Goal: Task Accomplishment & Management: Manage account settings

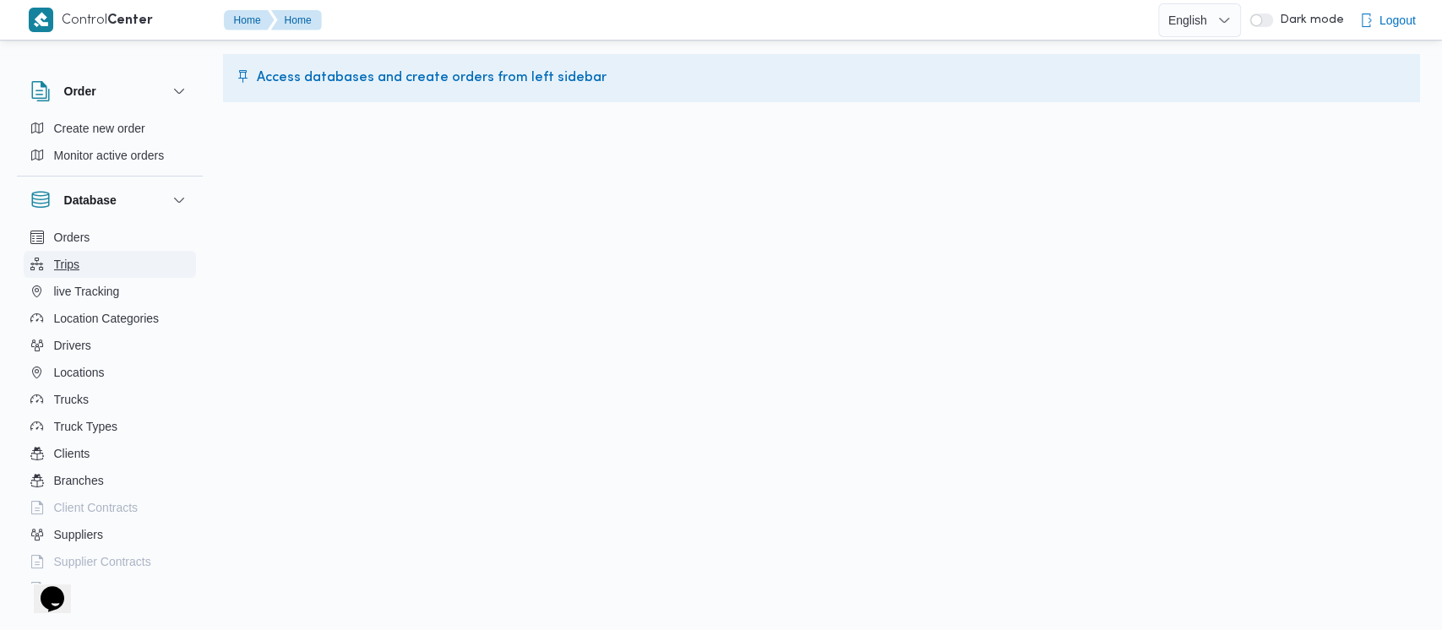
click at [68, 260] on span "Trips" at bounding box center [67, 264] width 26 height 20
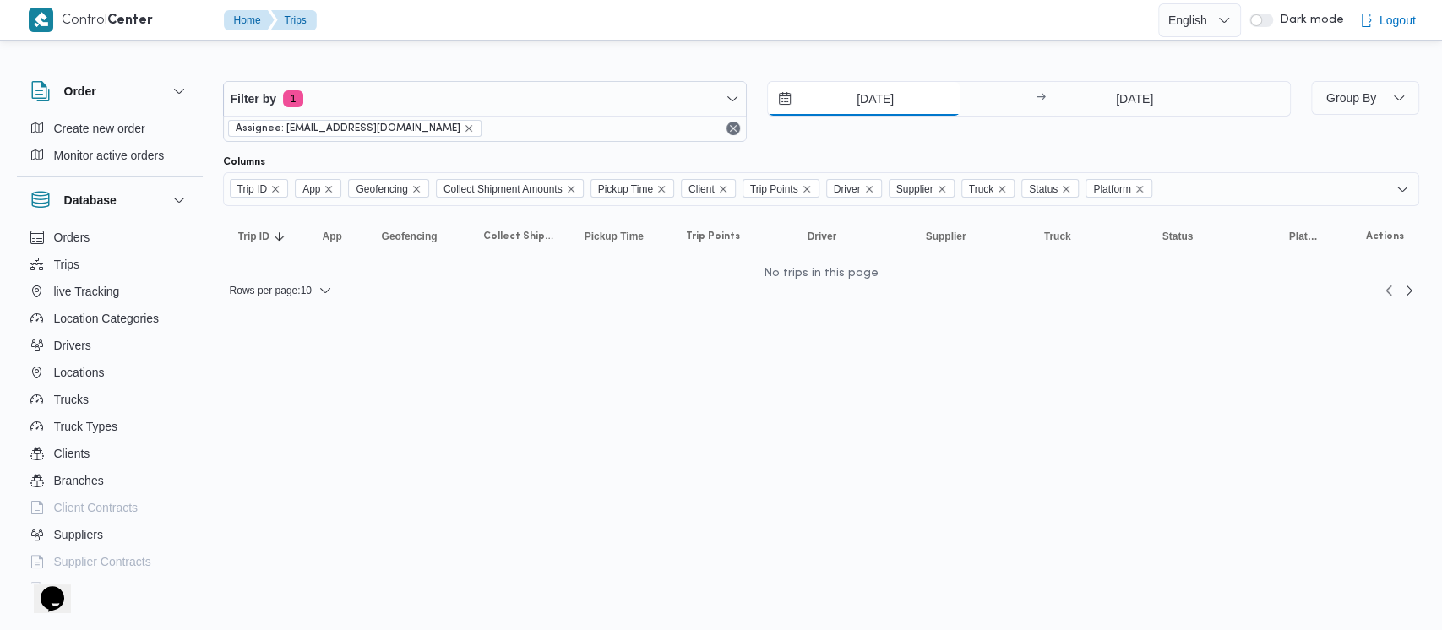
click at [843, 101] on input "[DATE]" at bounding box center [864, 99] width 192 height 34
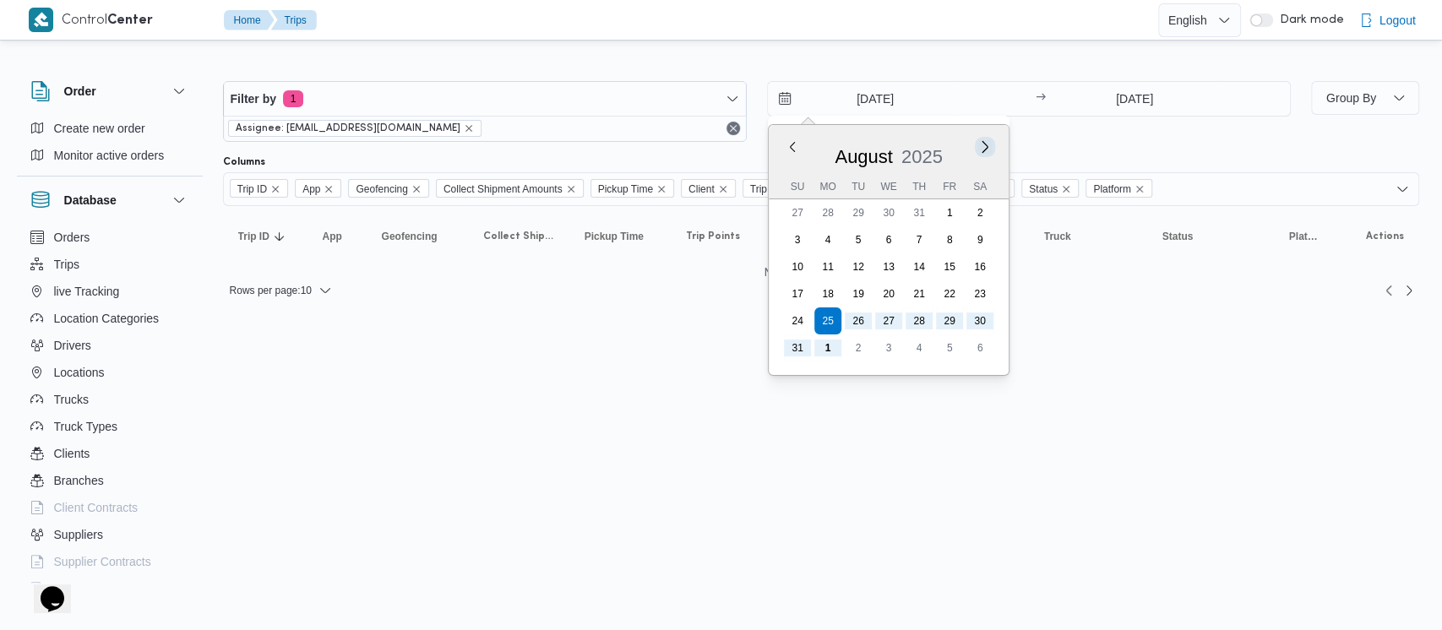
click at [984, 145] on button "Next month" at bounding box center [984, 147] width 16 height 16
type input "[DATE]"
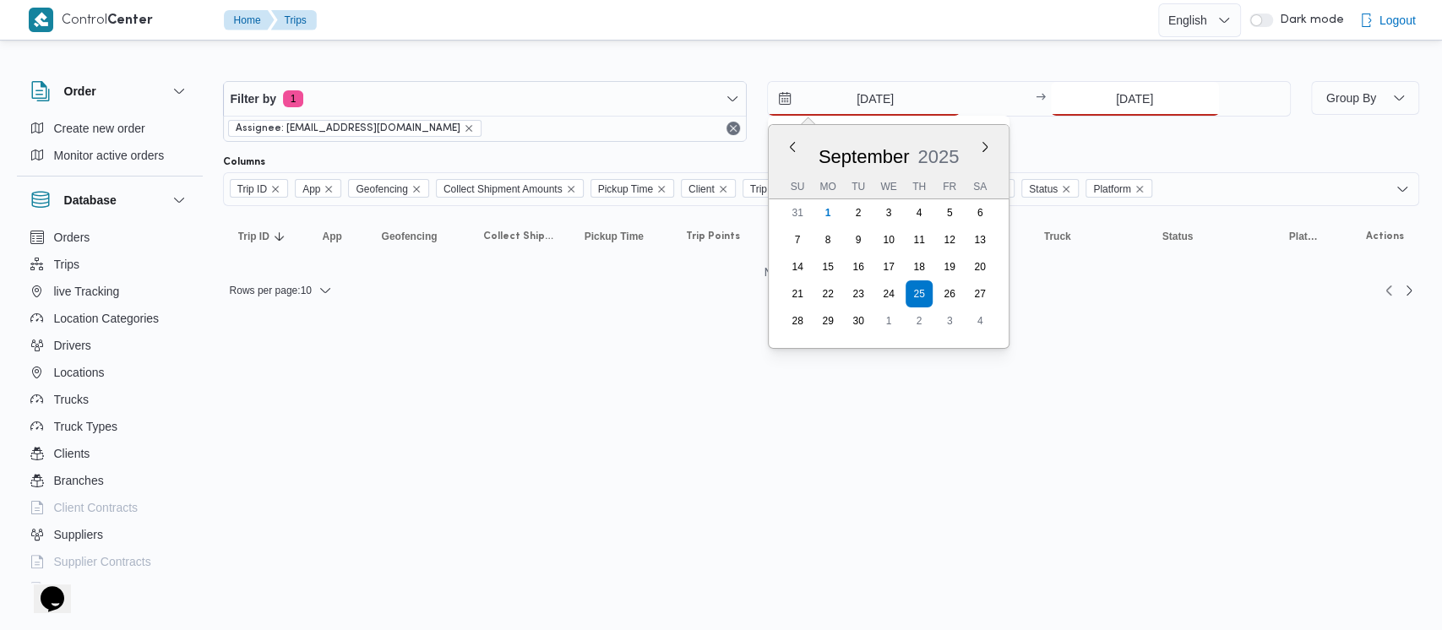
click at [1101, 97] on input "[DATE]" at bounding box center [1135, 99] width 168 height 34
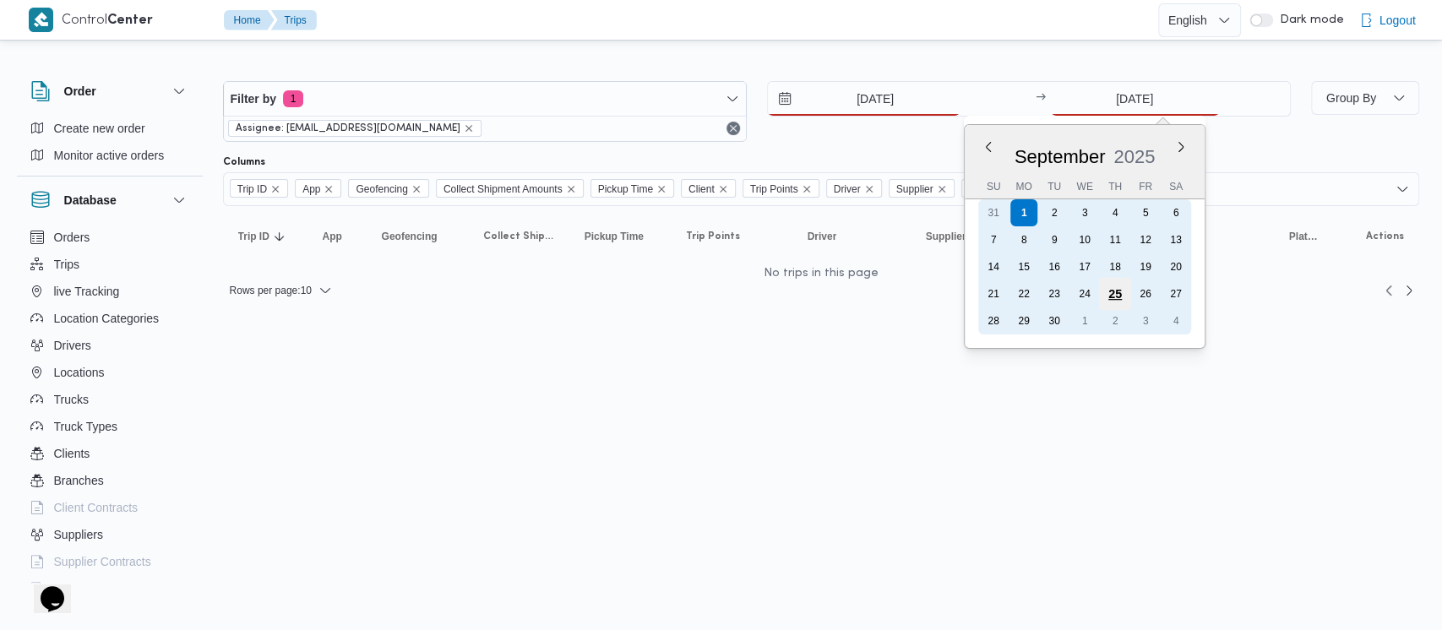
click at [1109, 295] on div "25" at bounding box center [1114, 294] width 32 height 32
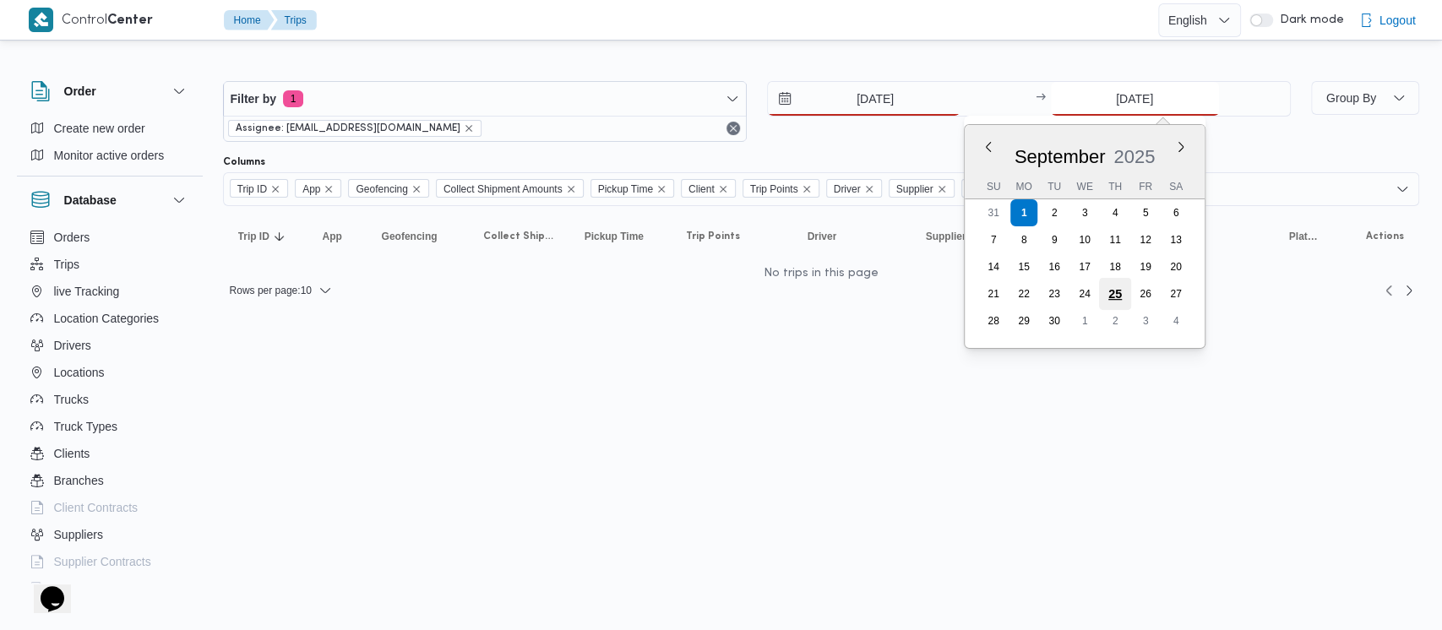
type input "[DATE]"
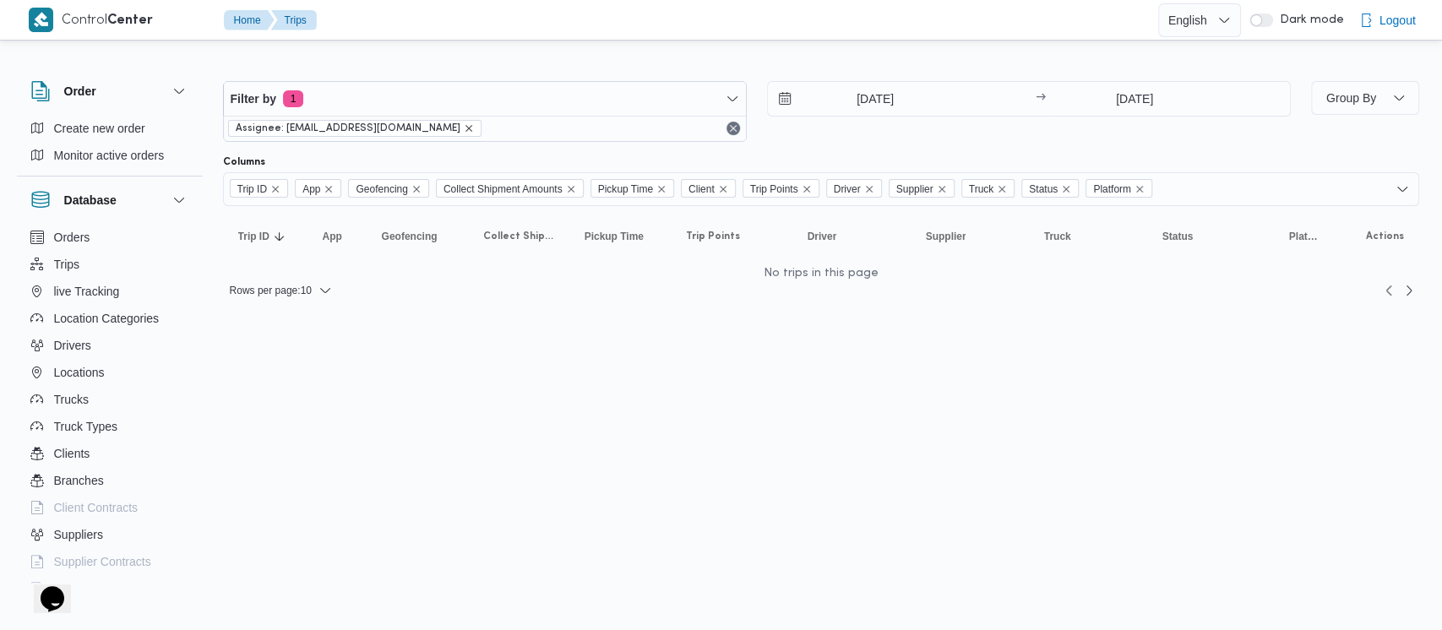
click at [464, 131] on icon "remove selected entity" at bounding box center [469, 128] width 10 height 10
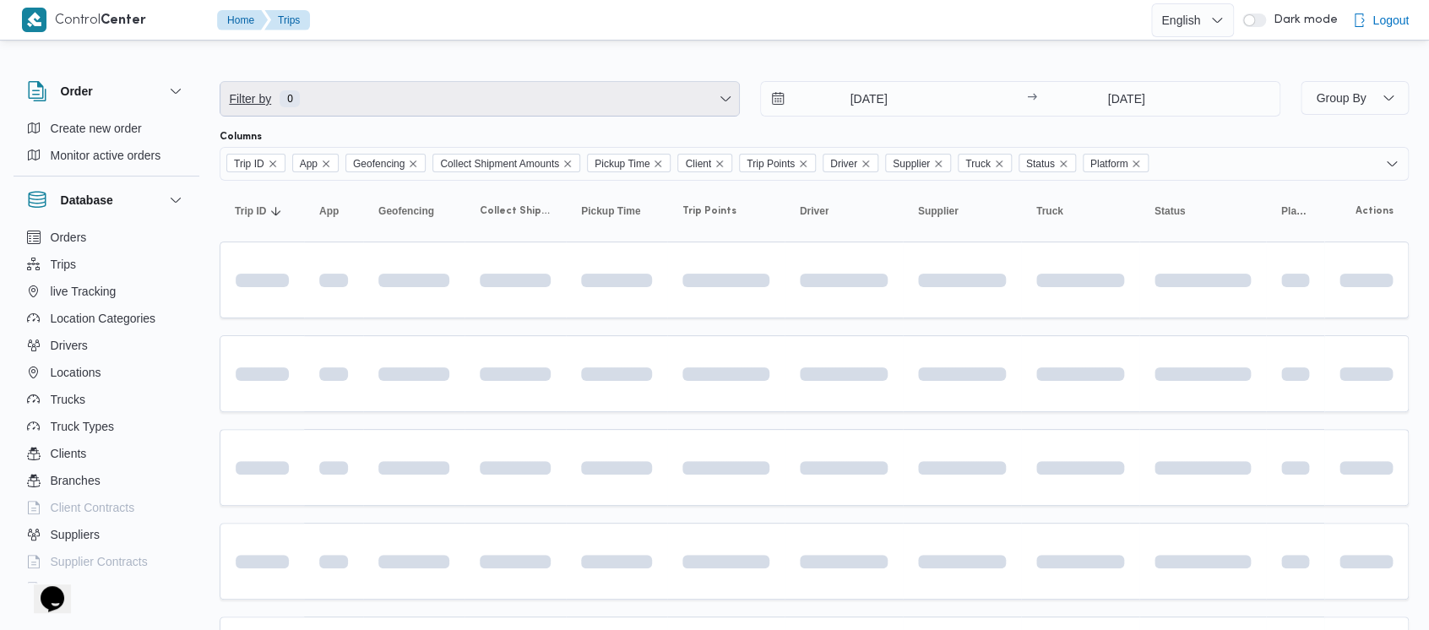
click at [247, 93] on span "Filter by" at bounding box center [250, 99] width 46 height 20
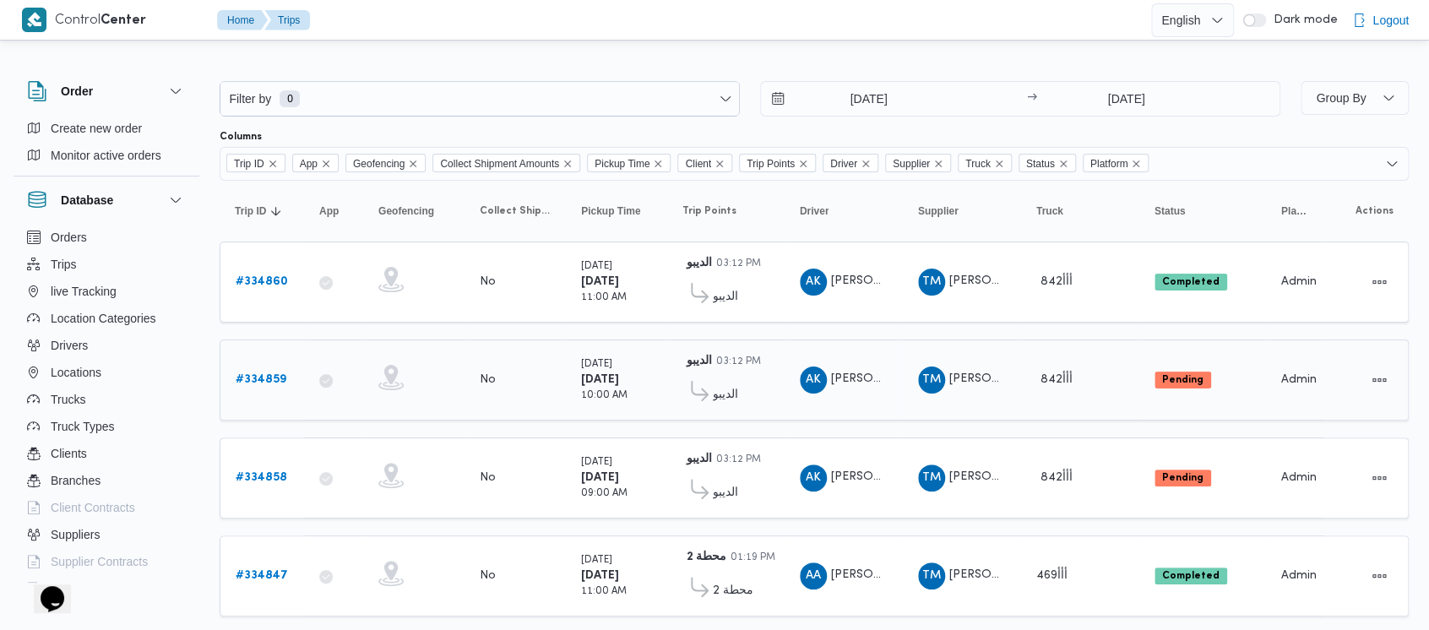
click at [259, 374] on b "# 334859" at bounding box center [261, 379] width 51 height 11
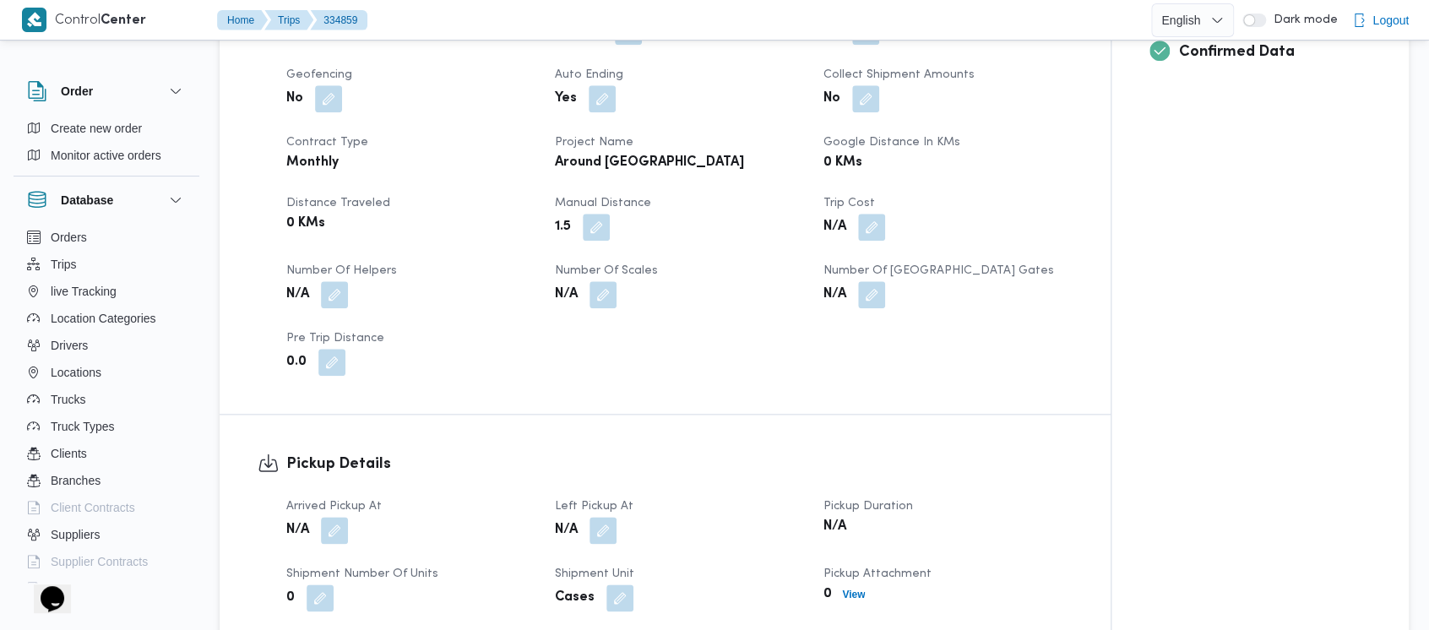
scroll to position [676, 0]
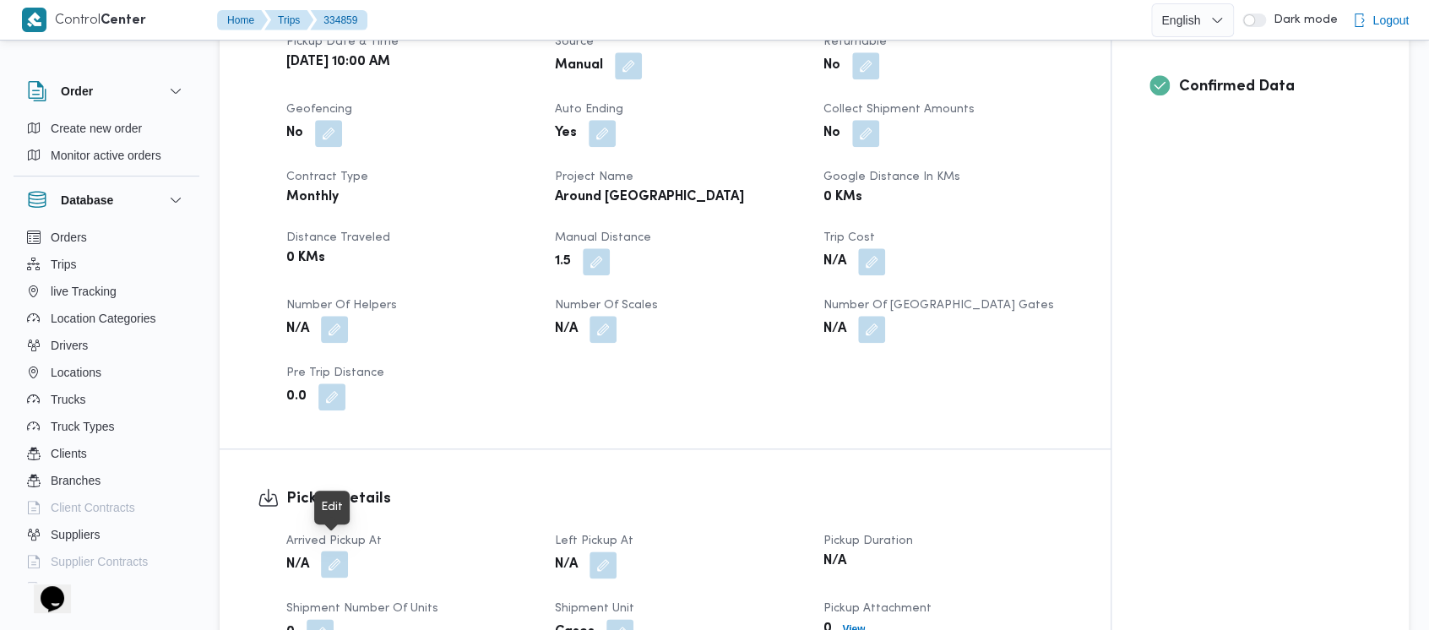
click at [345, 551] on button "button" at bounding box center [334, 564] width 27 height 27
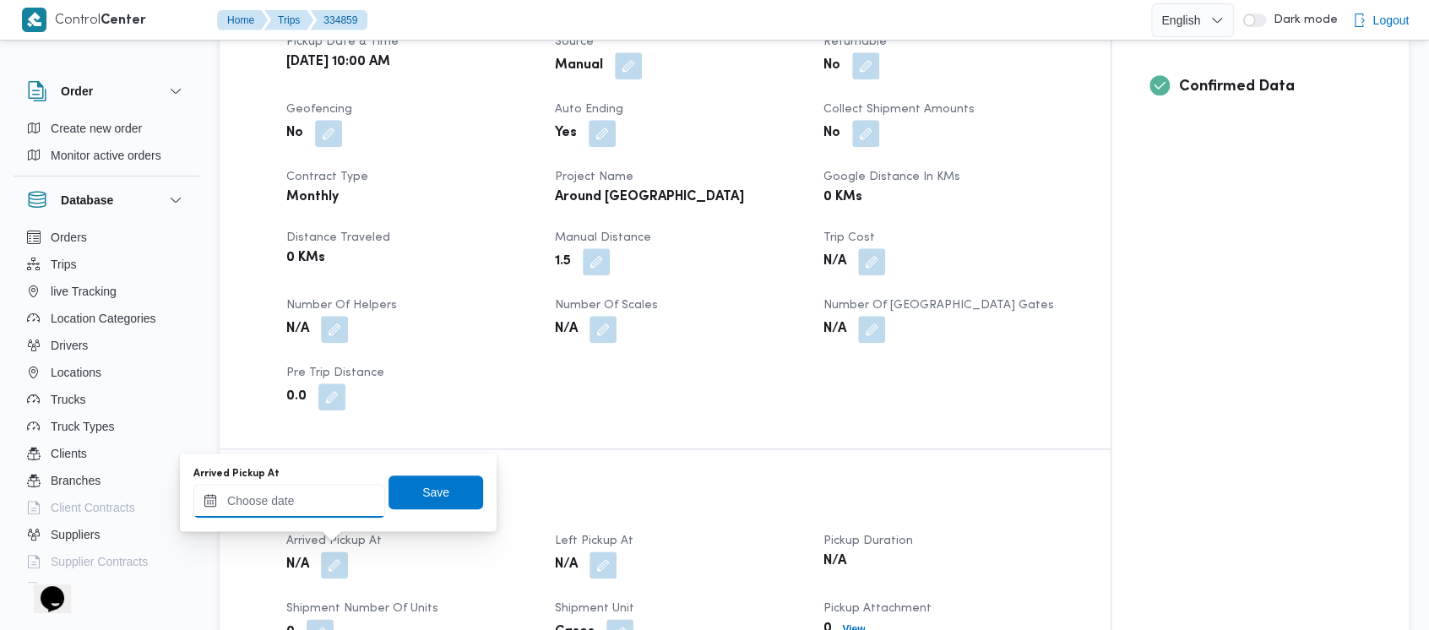
drag, startPoint x: 290, startPoint y: 510, endPoint x: 290, endPoint y: 493, distance: 16.9
click at [290, 507] on input "Arrived Pickup At" at bounding box center [289, 501] width 192 height 34
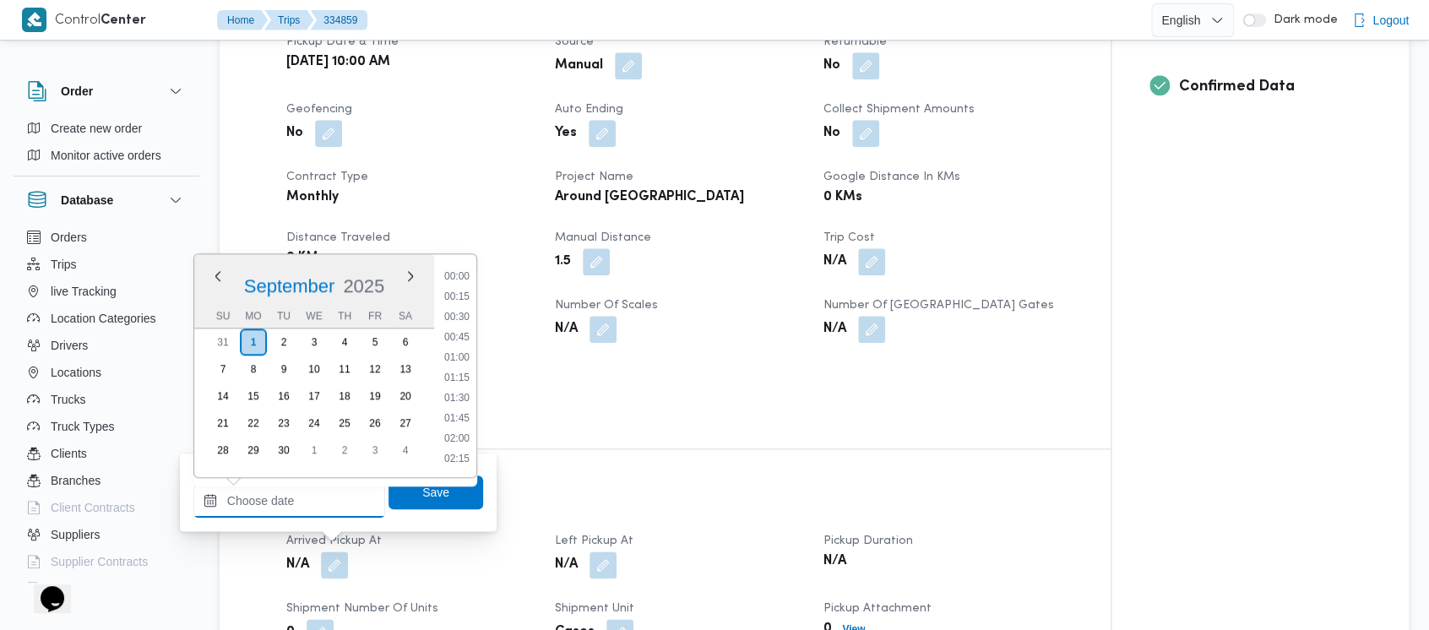
scroll to position [1316, 0]
click at [216, 274] on button "Previous Month" at bounding box center [217, 276] width 16 height 16
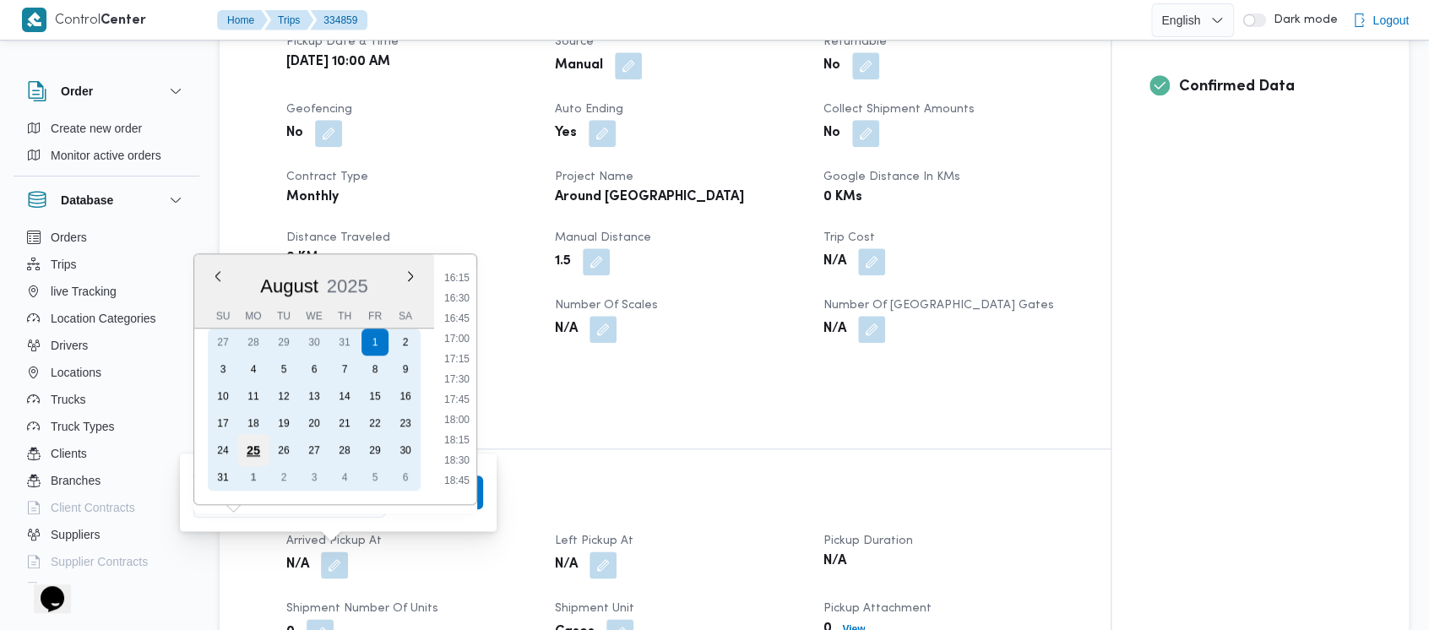
click at [252, 449] on div "25" at bounding box center [253, 450] width 32 height 32
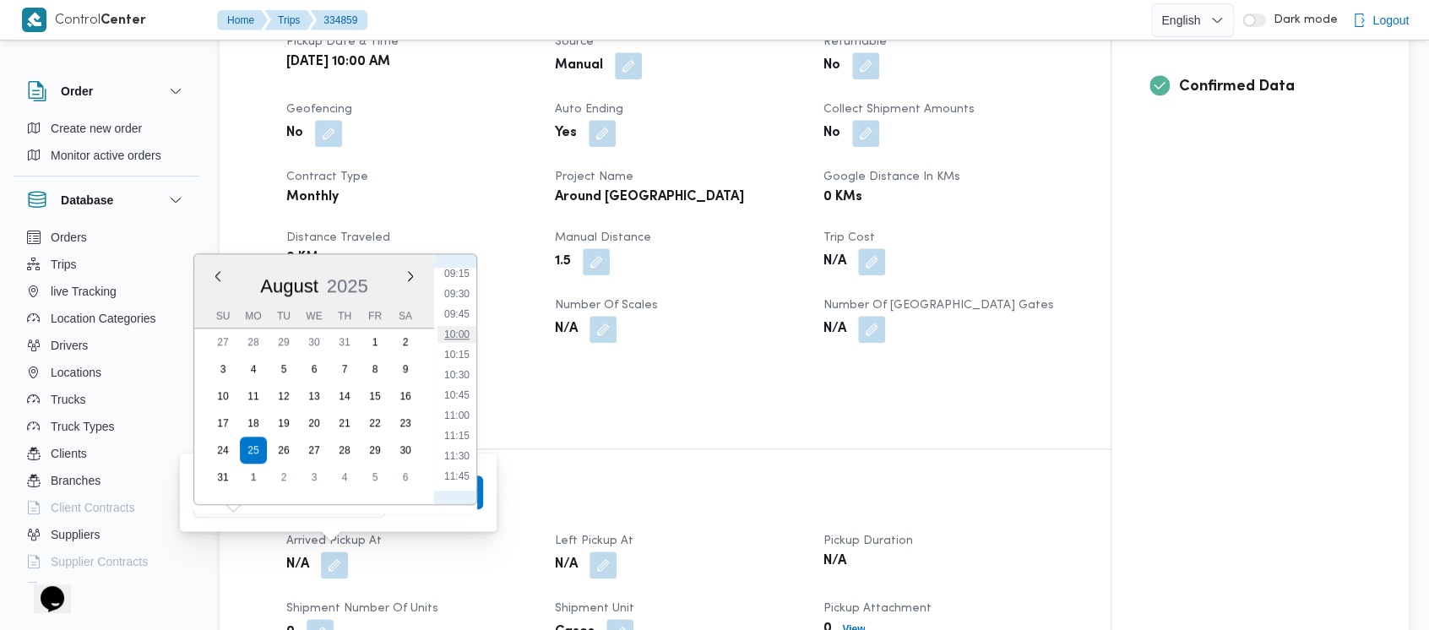
click at [459, 328] on li "10:00" at bounding box center [457, 334] width 39 height 17
type input "[DATE] 10:00"
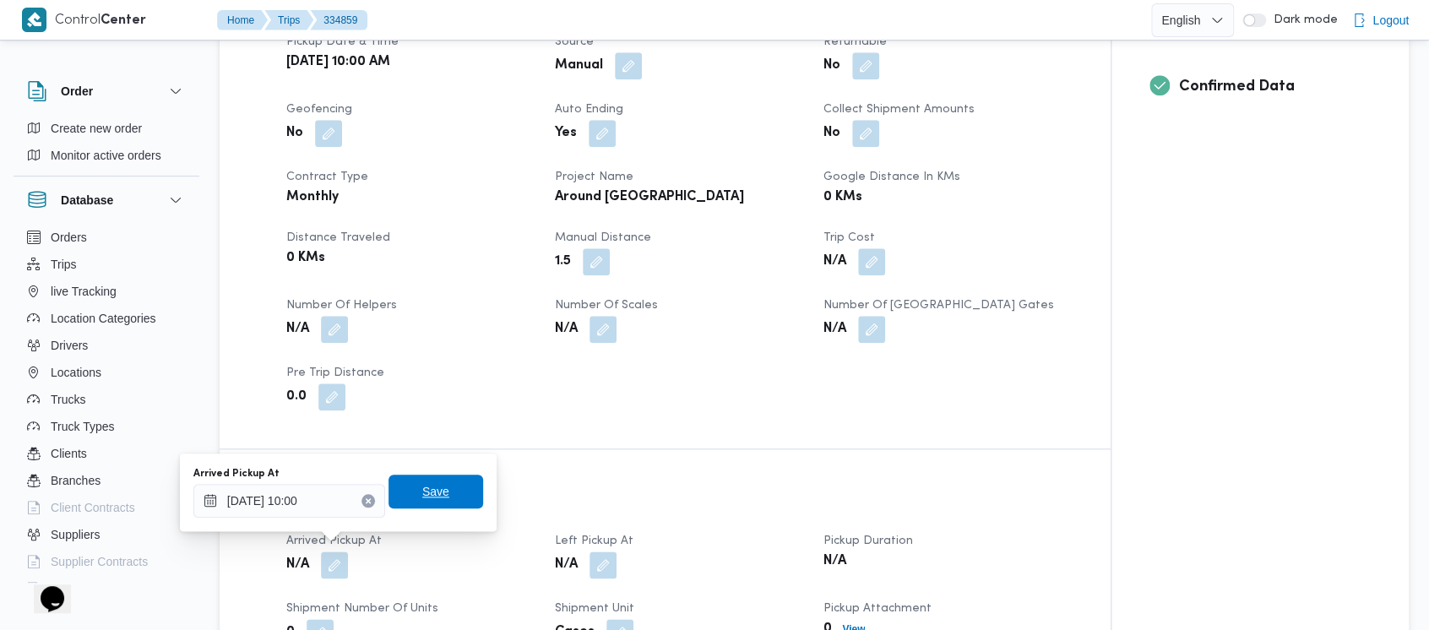
click at [422, 495] on span "Save" at bounding box center [435, 491] width 27 height 20
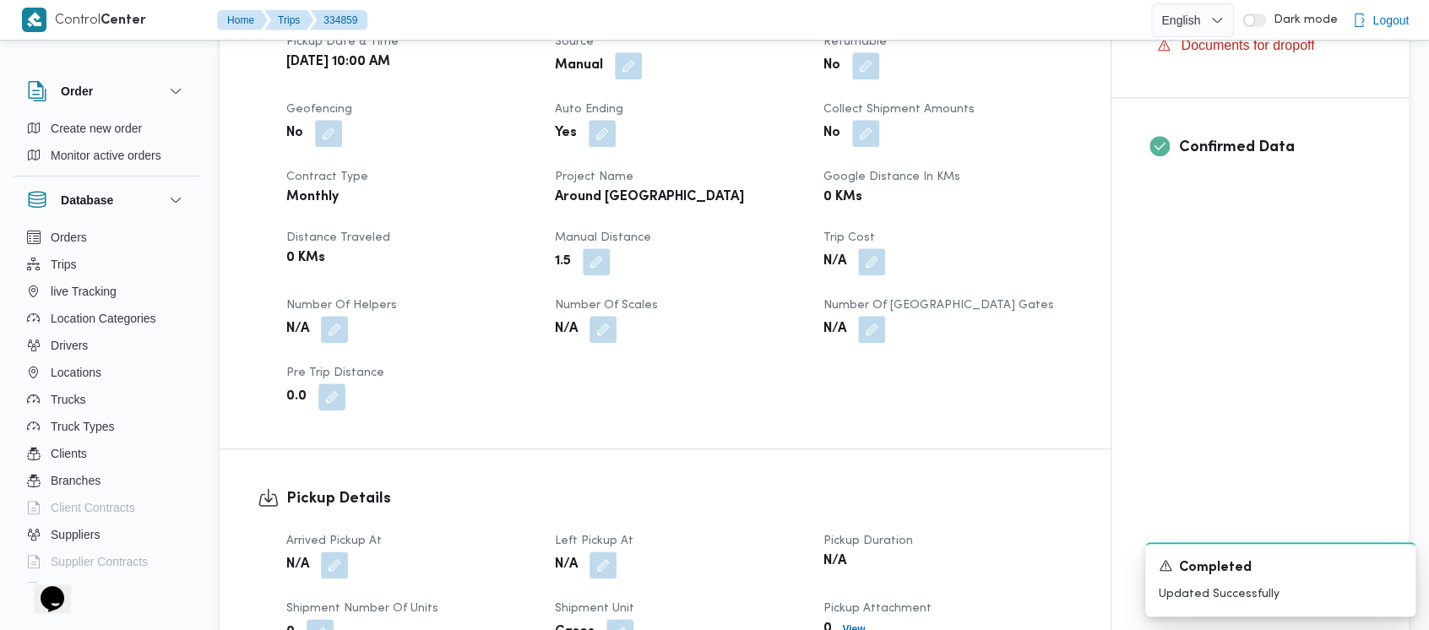
drag, startPoint x: 608, startPoint y: 551, endPoint x: 603, endPoint y: 536, distance: 15.2
click at [609, 552] on button "button" at bounding box center [603, 565] width 27 height 27
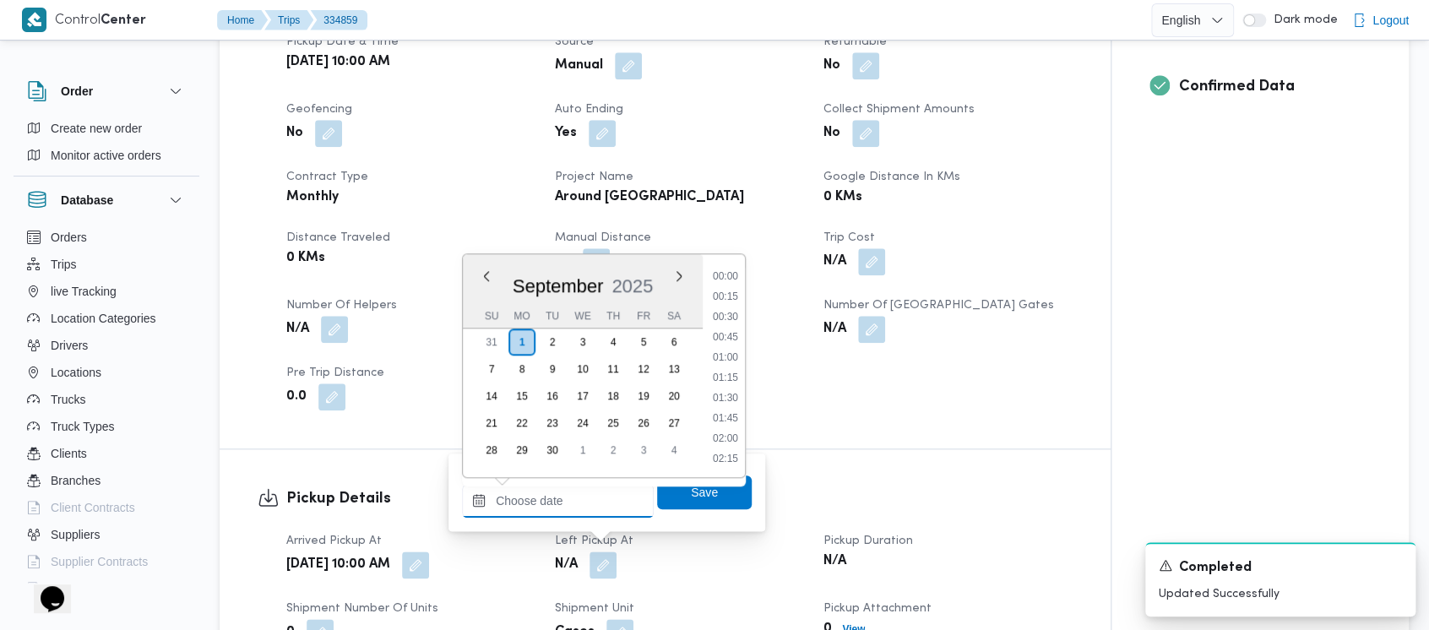
drag, startPoint x: 536, startPoint y: 492, endPoint x: 526, endPoint y: 355, distance: 137.2
click at [536, 491] on input "Left Pickup At" at bounding box center [558, 501] width 192 height 34
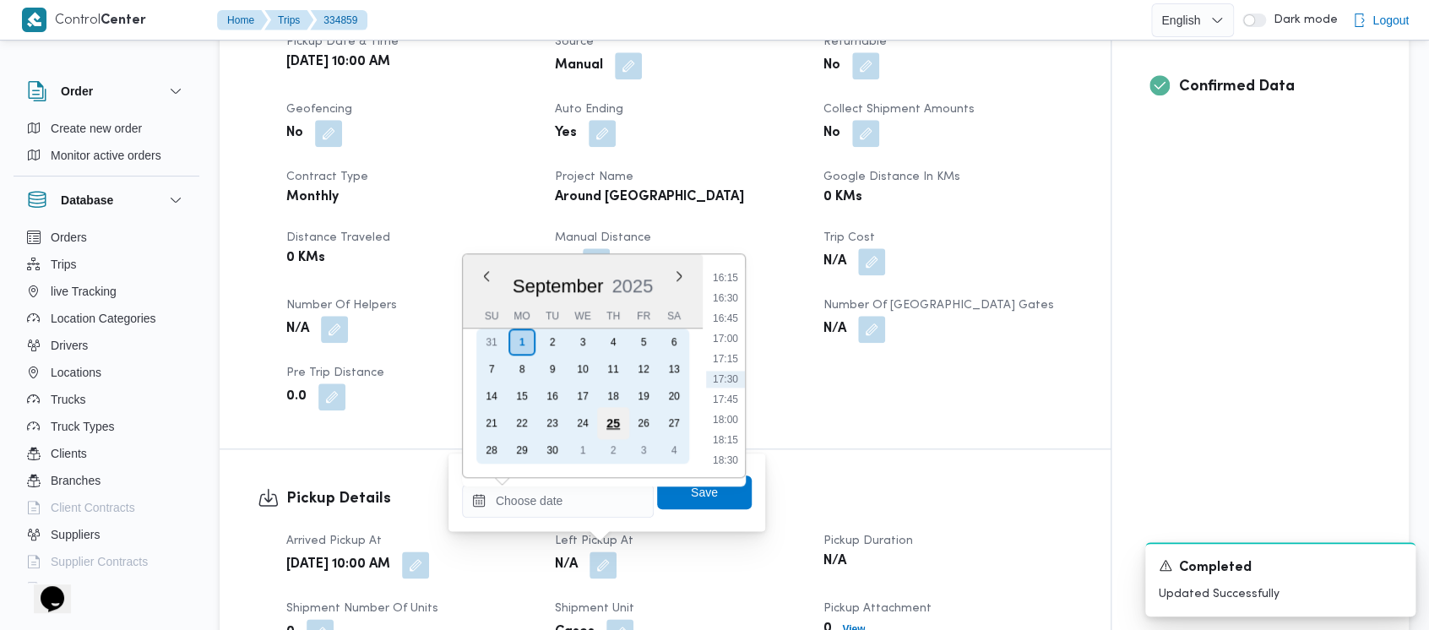
click at [617, 424] on div "25" at bounding box center [613, 423] width 32 height 32
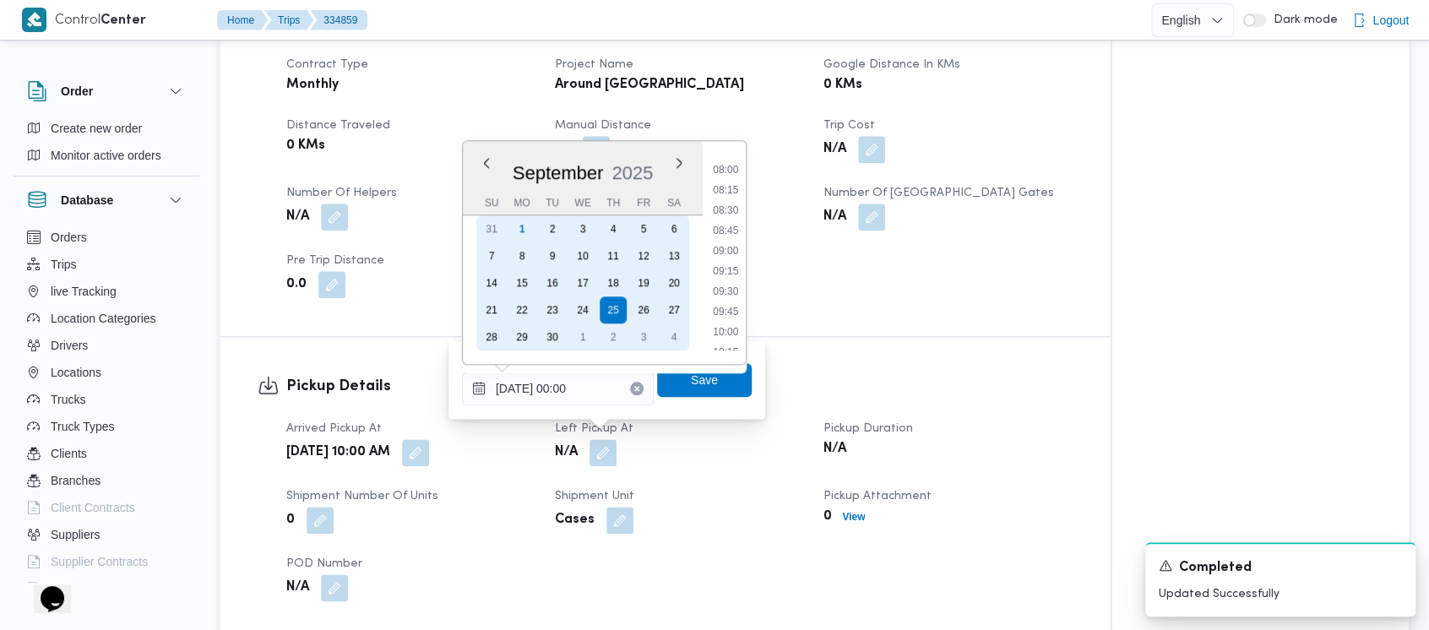
scroll to position [676, 0]
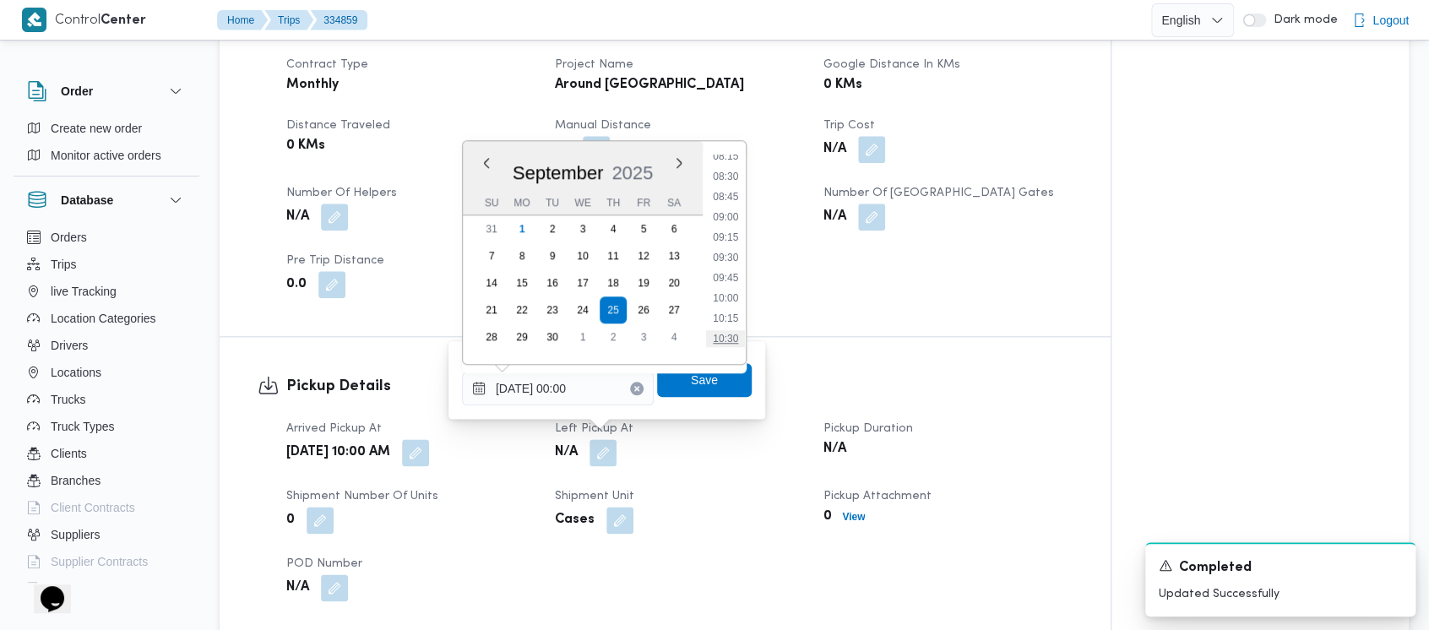
click at [737, 337] on li "10:30" at bounding box center [725, 338] width 39 height 17
type input "[DATE] 10:30"
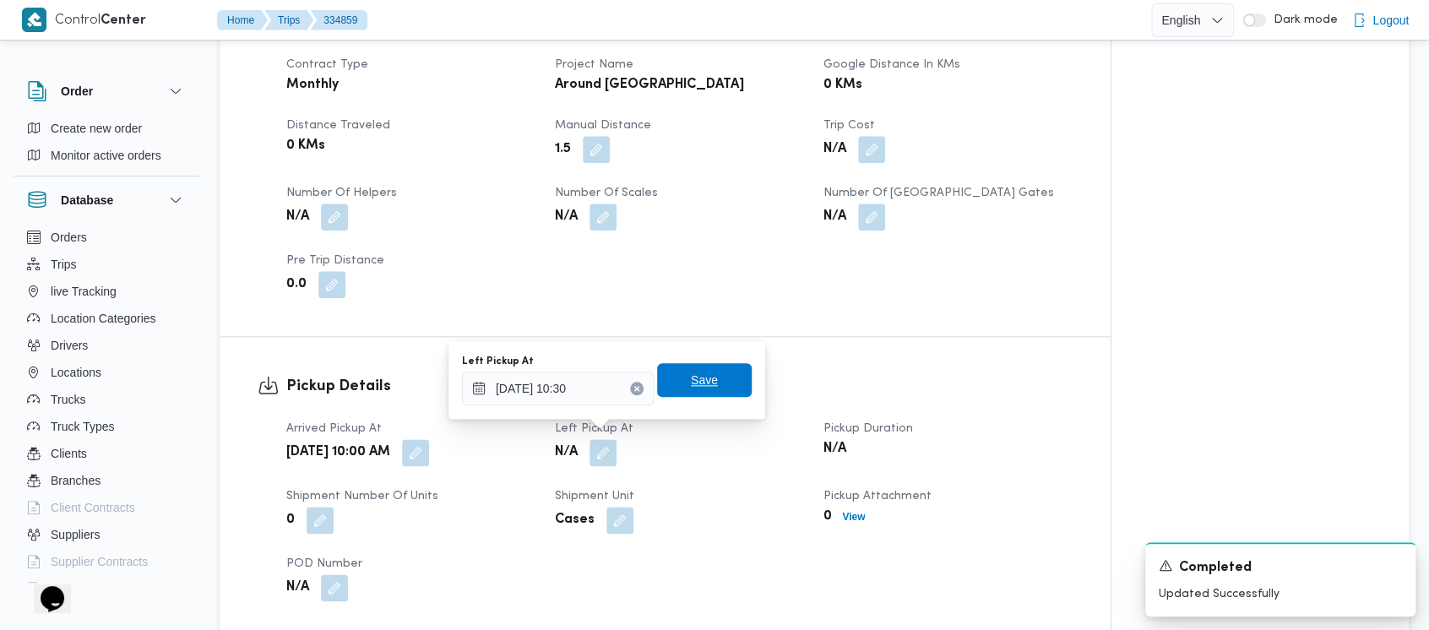
click at [699, 380] on span "Save" at bounding box center [704, 380] width 27 height 20
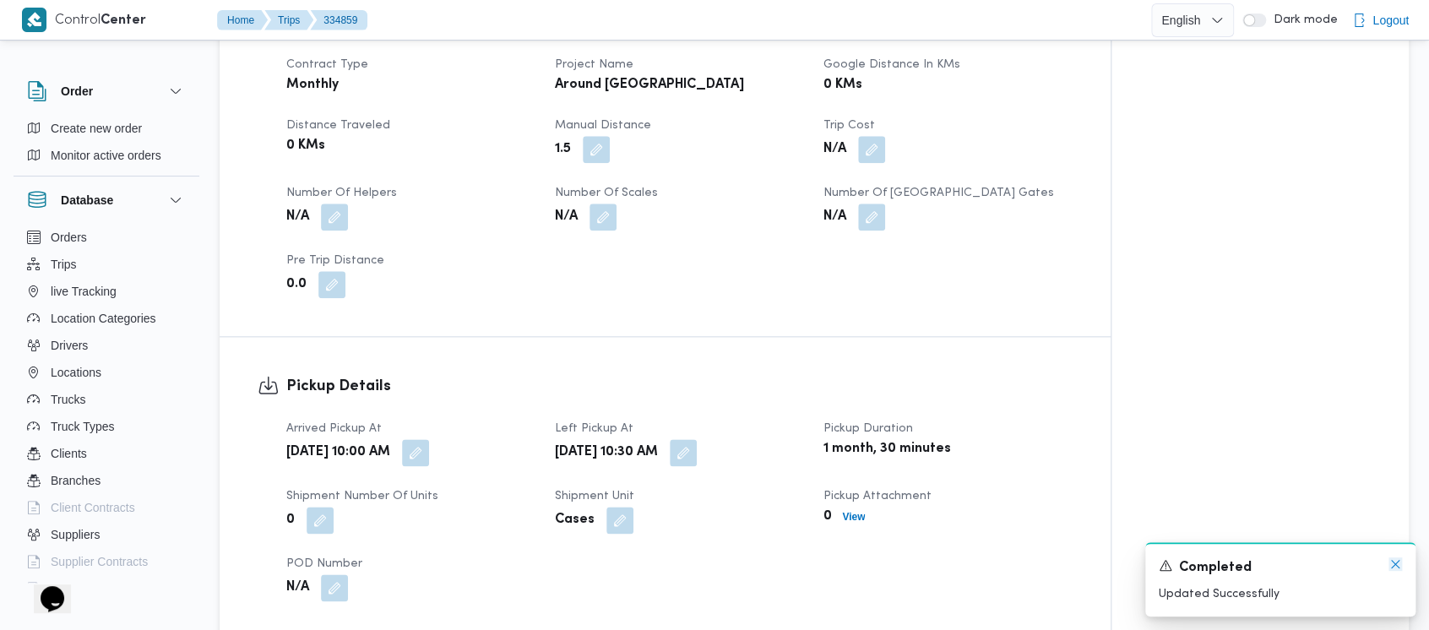
click at [1392, 565] on icon "Dismiss toast" at bounding box center [1396, 564] width 14 height 14
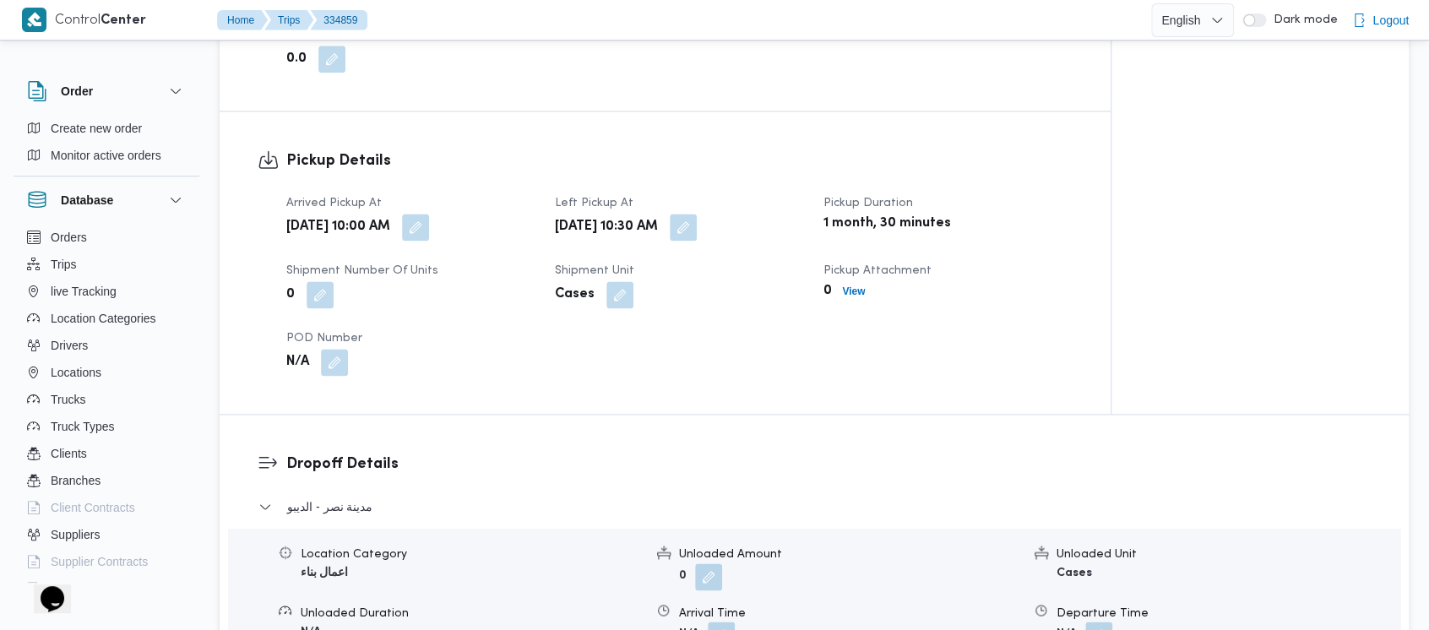
scroll to position [900, 0]
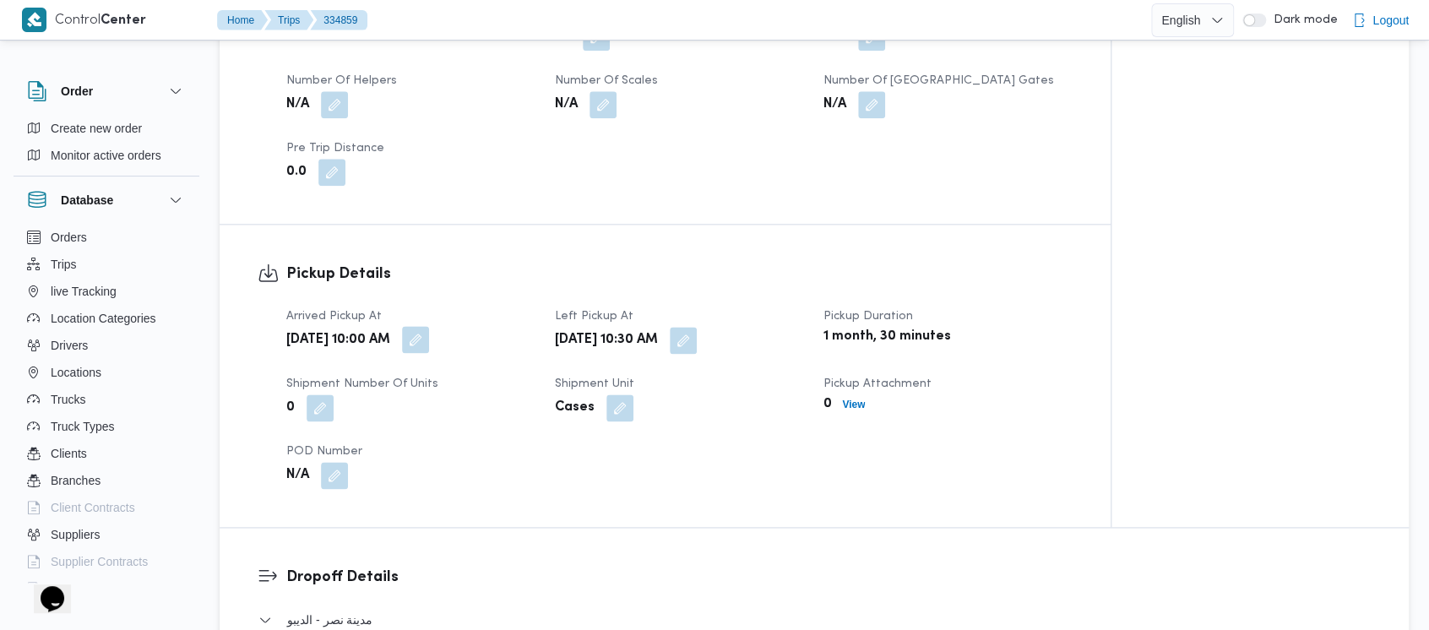
click at [429, 328] on button "button" at bounding box center [415, 339] width 27 height 27
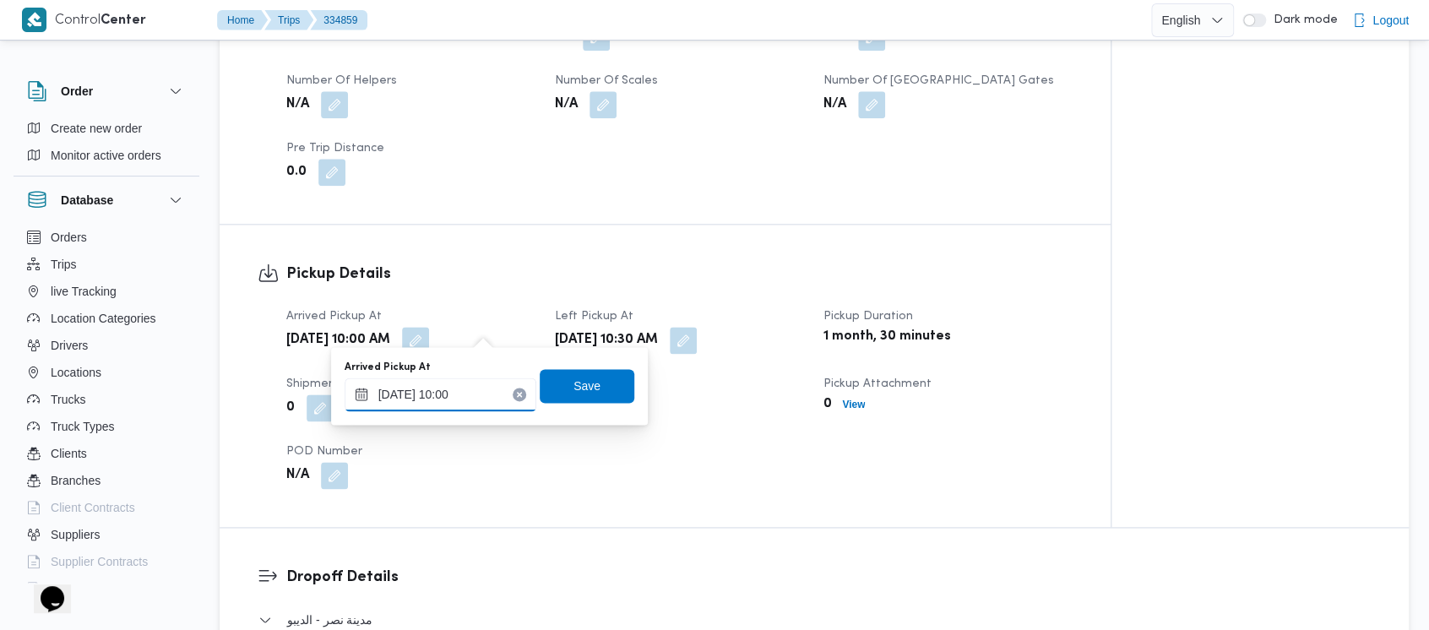
drag, startPoint x: 393, startPoint y: 402, endPoint x: 383, endPoint y: 388, distance: 17.1
click at [388, 394] on input "[DATE] 10:00" at bounding box center [441, 395] width 192 height 34
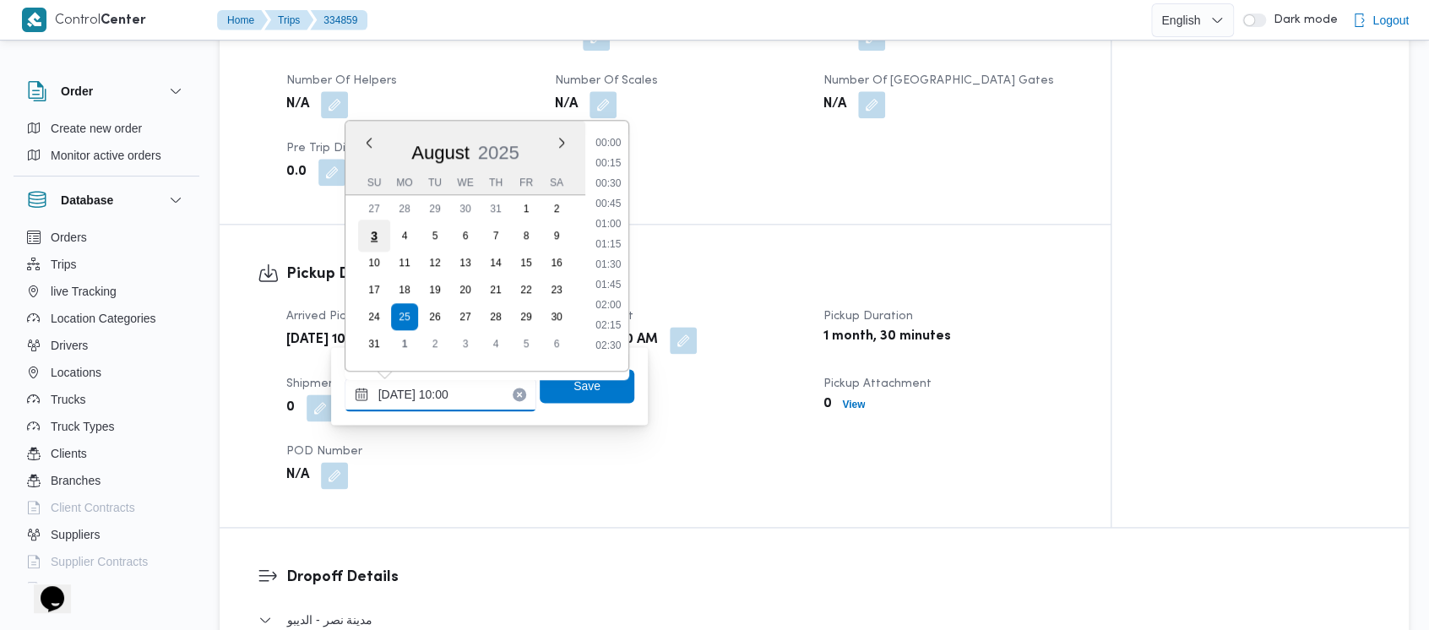
scroll to position [694, 0]
click at [560, 145] on button "Next month" at bounding box center [561, 142] width 16 height 16
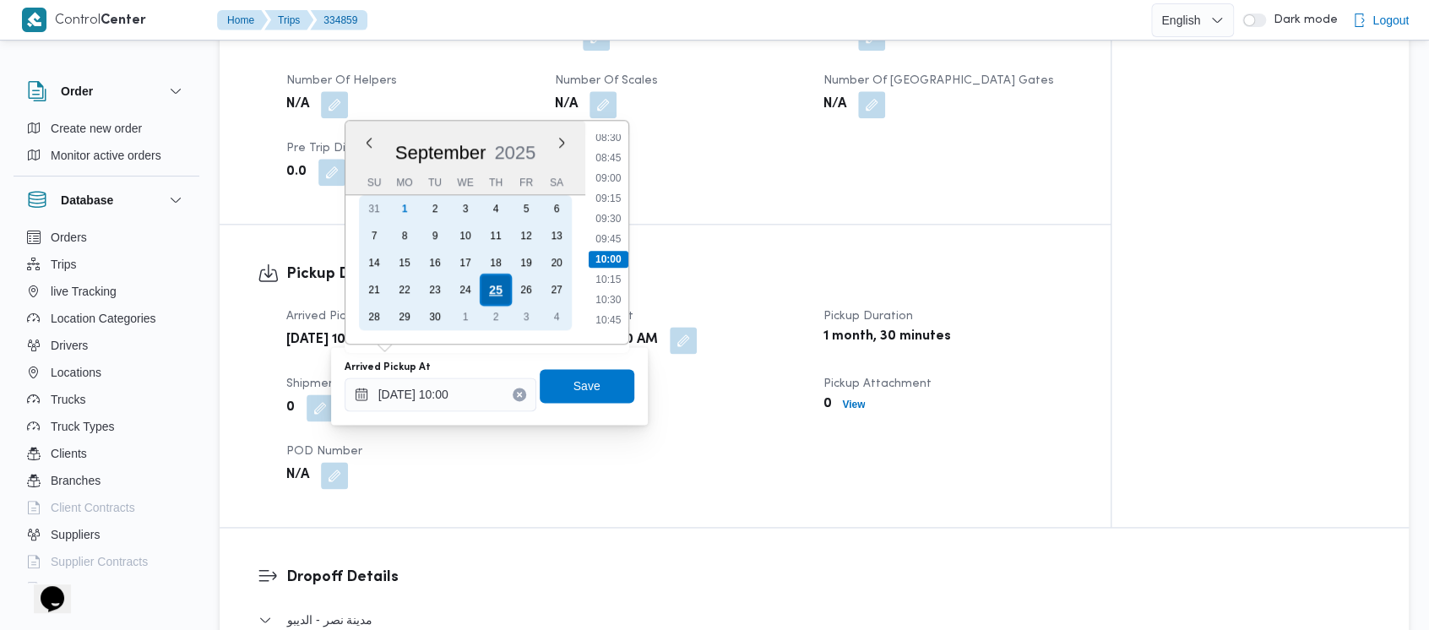
click at [500, 285] on div "25" at bounding box center [495, 290] width 32 height 32
type input "[DATE] 10:00"
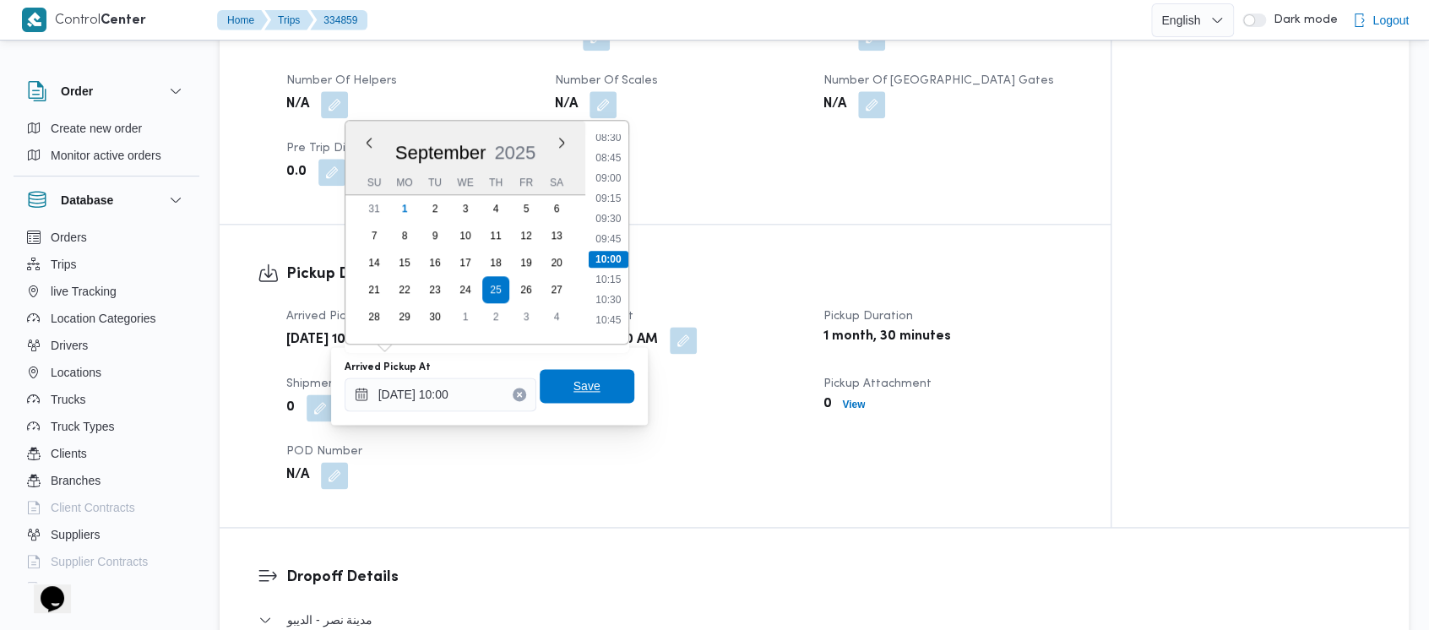
click at [557, 388] on span "Save" at bounding box center [587, 386] width 95 height 34
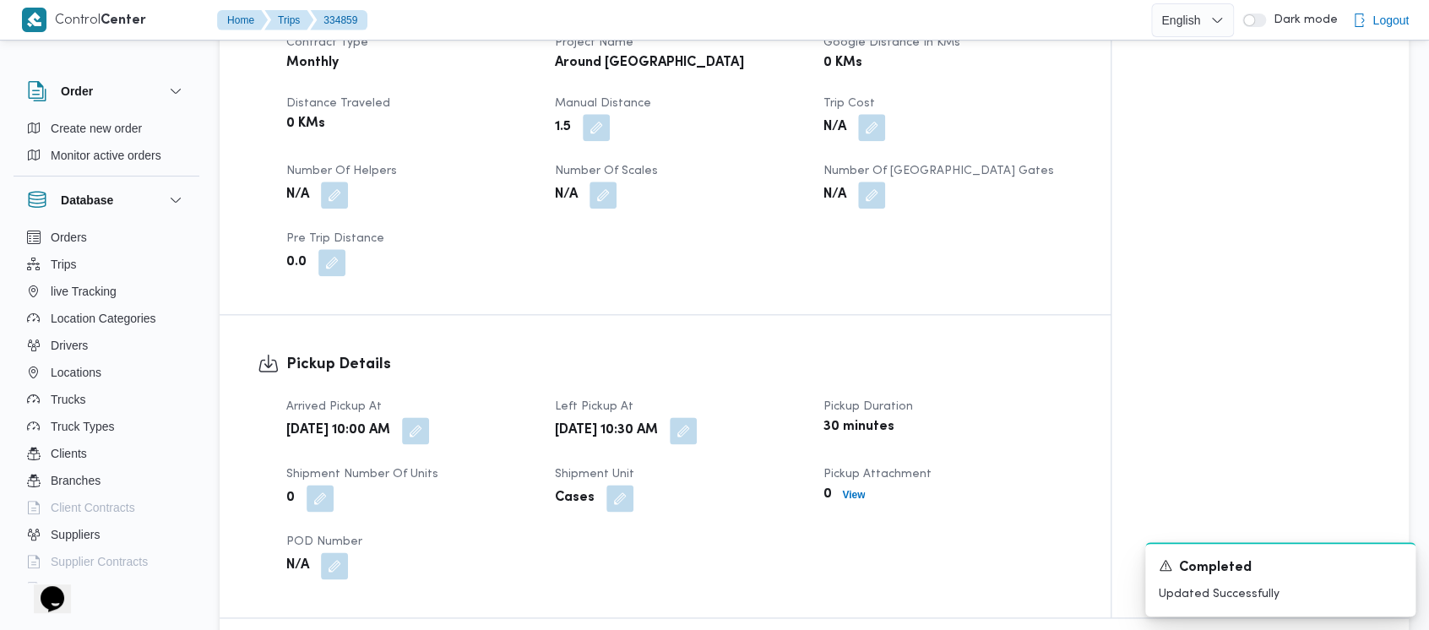
scroll to position [1014, 0]
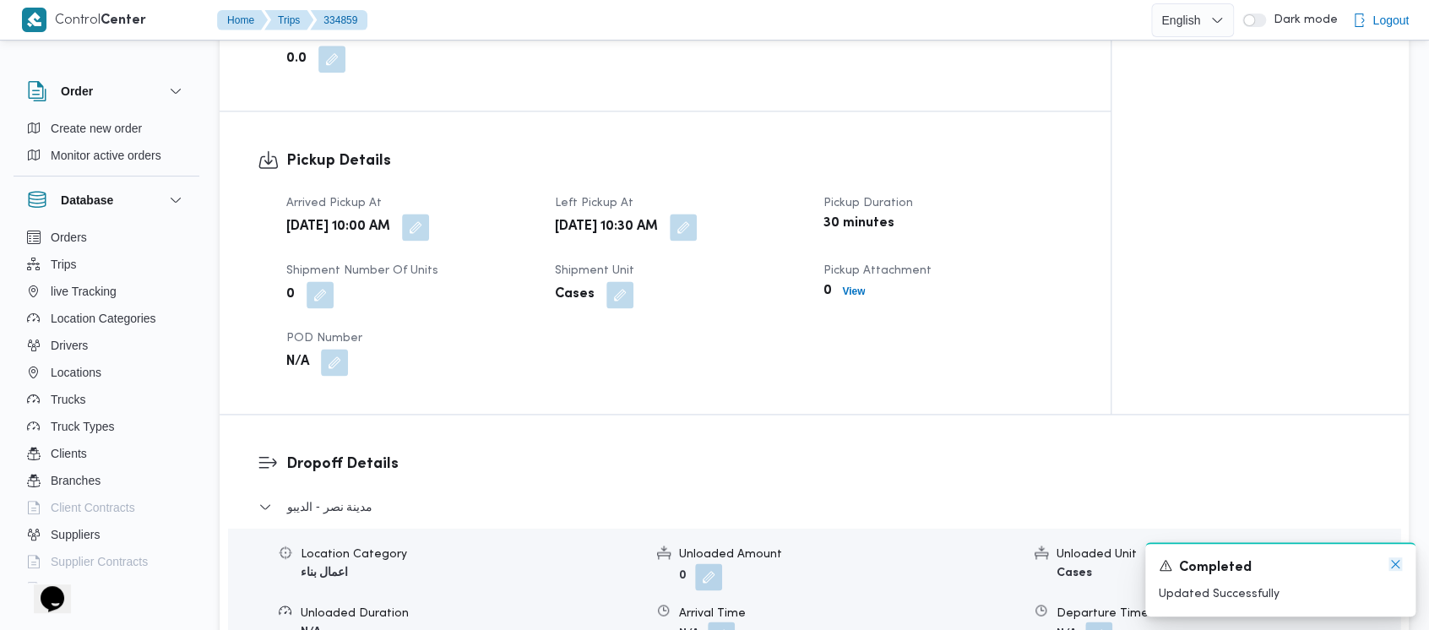
click at [1400, 566] on icon "Dismiss toast" at bounding box center [1396, 564] width 14 height 14
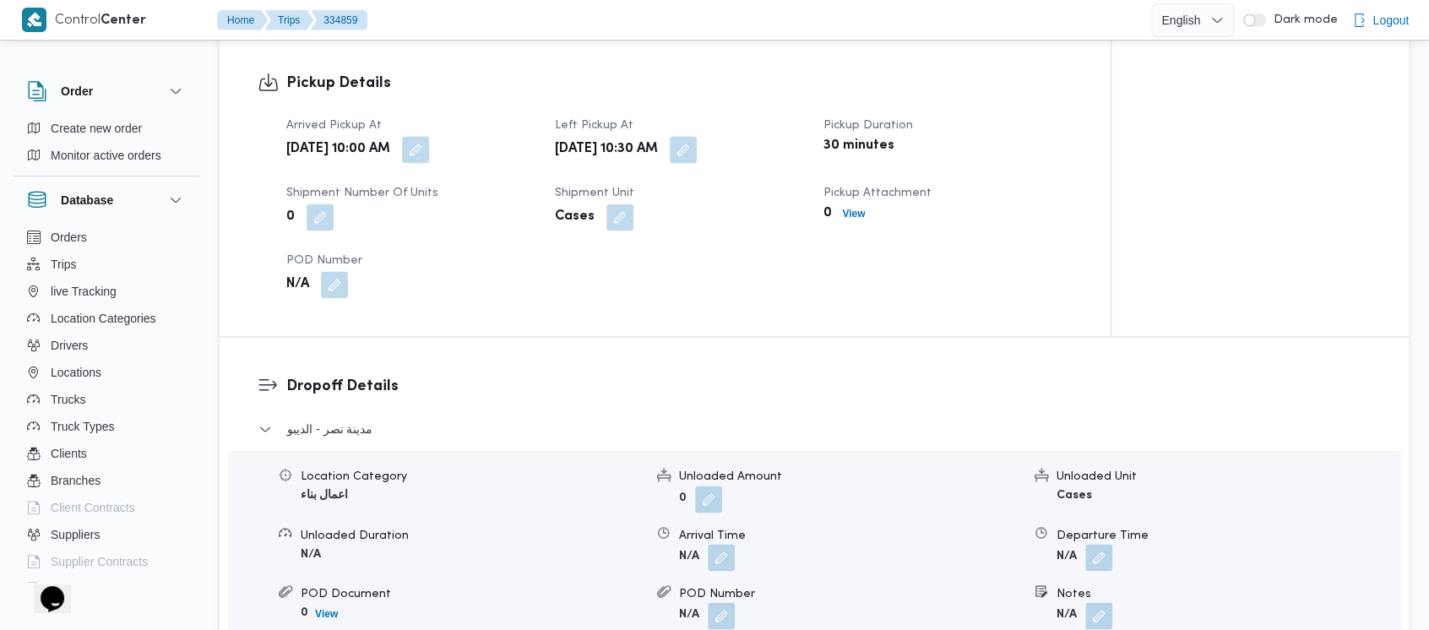
scroll to position [1126, 0]
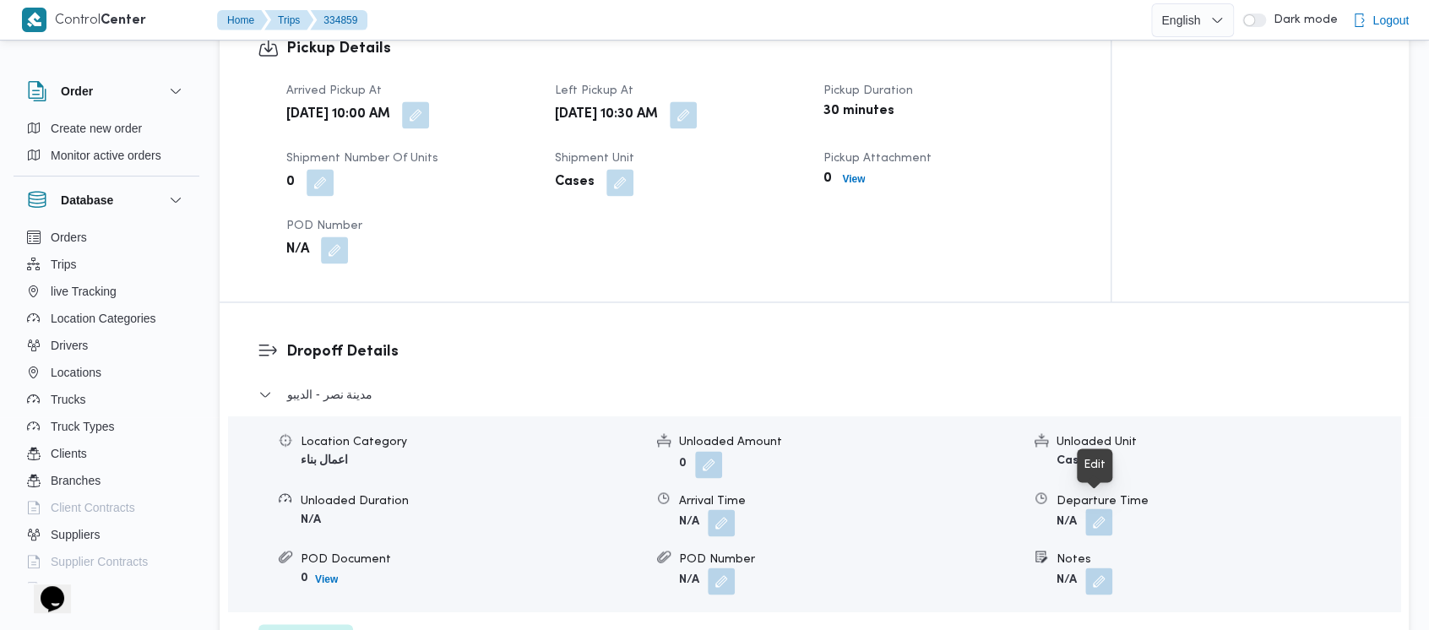
click at [1104, 508] on button "button" at bounding box center [1098, 521] width 27 height 27
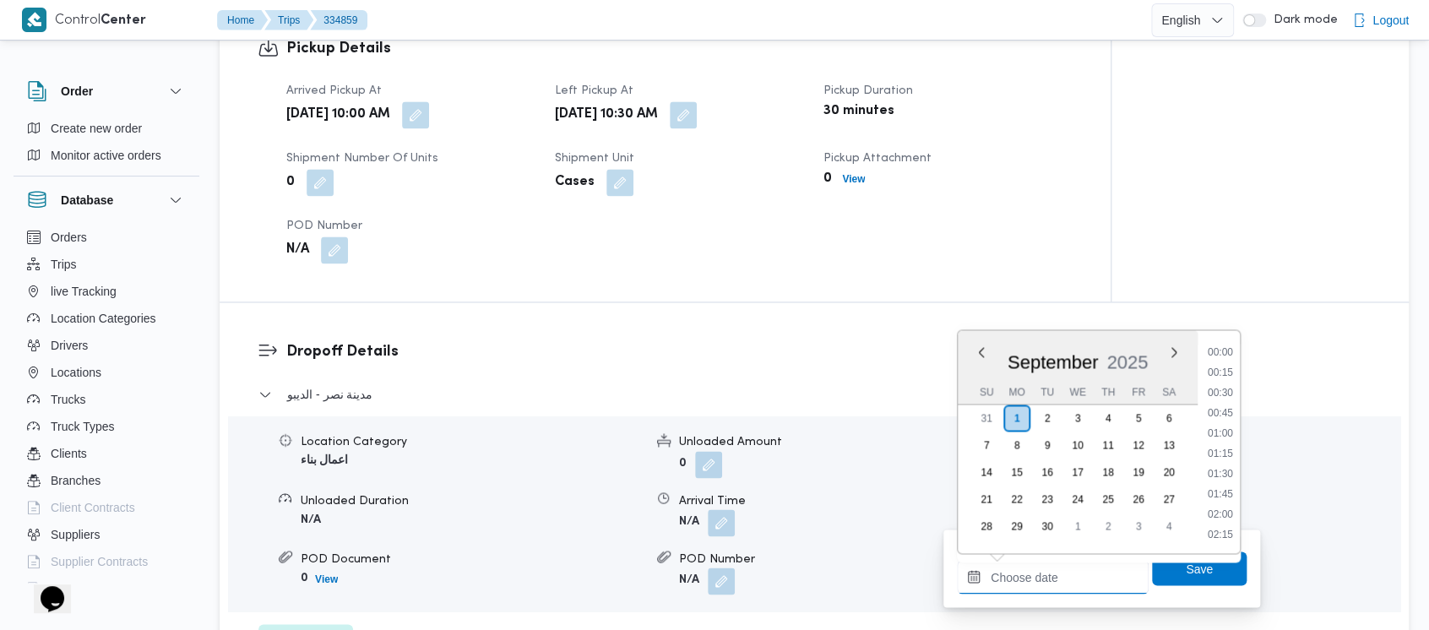
drag, startPoint x: 1027, startPoint y: 578, endPoint x: 888, endPoint y: 397, distance: 228.2
click at [1014, 563] on input "Departure Time" at bounding box center [1053, 577] width 192 height 34
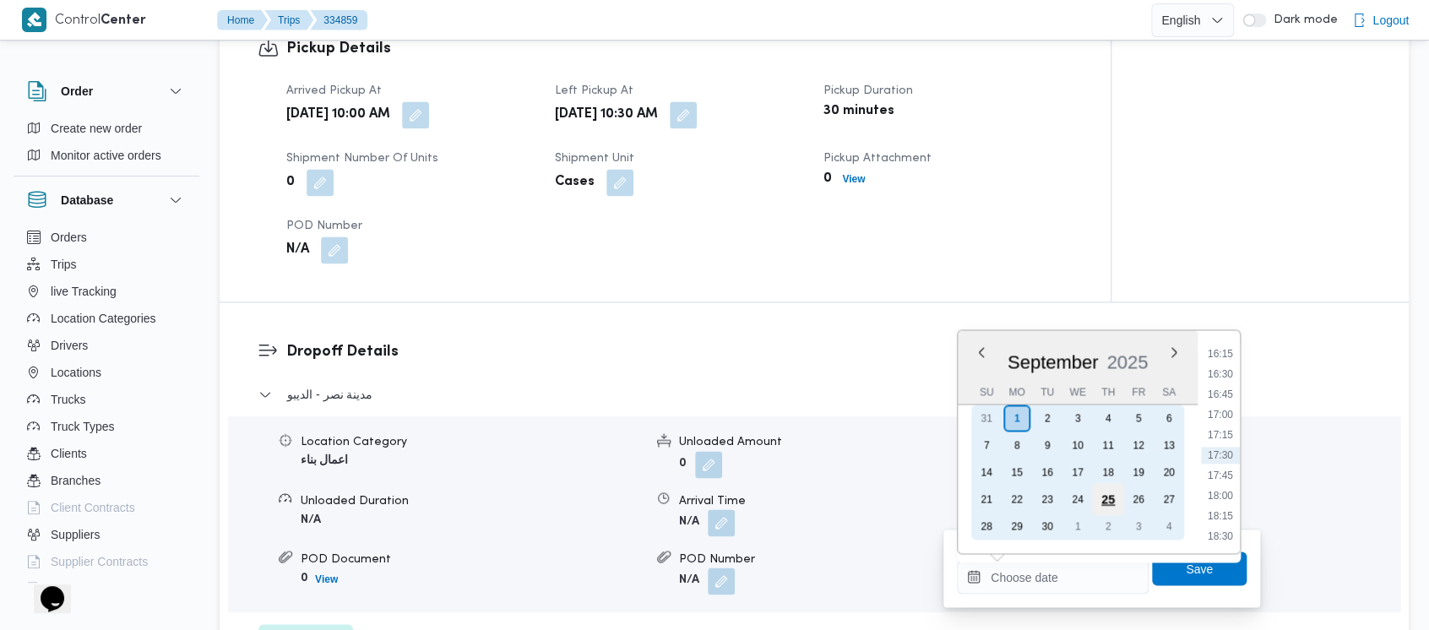
click at [1111, 498] on div "25" at bounding box center [1108, 499] width 32 height 32
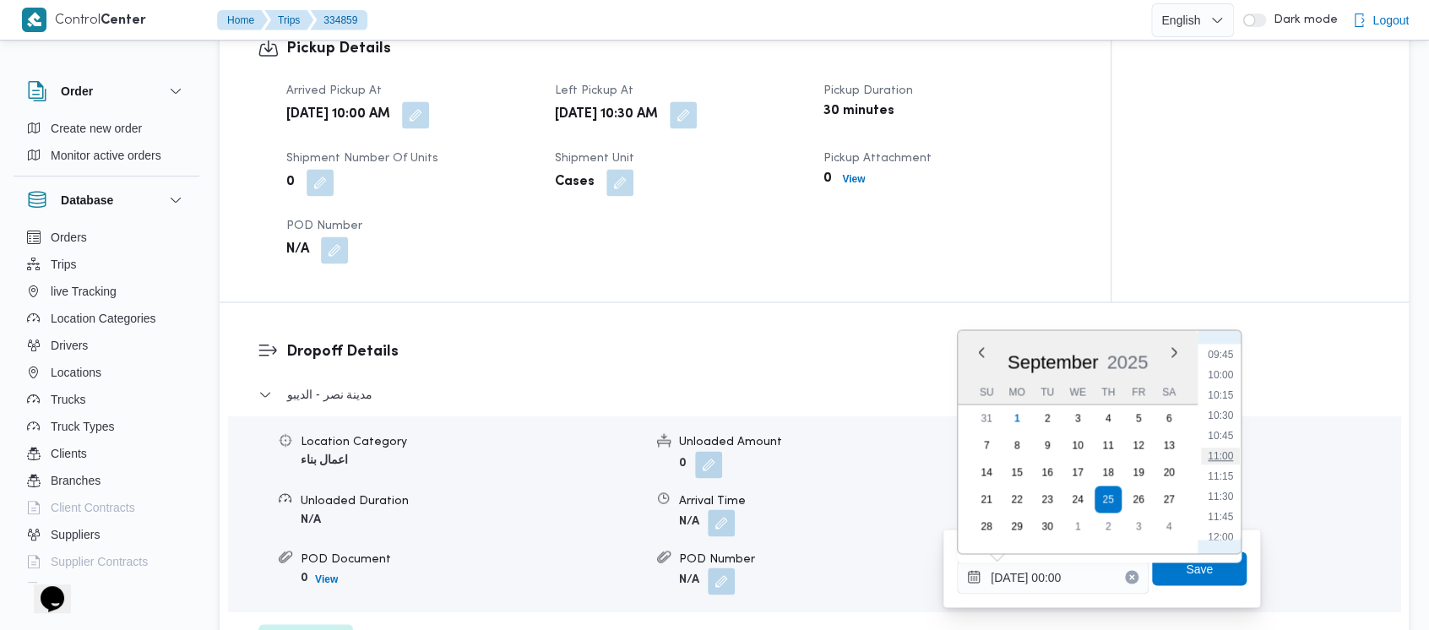
click at [1226, 456] on li "11:00" at bounding box center [1220, 456] width 39 height 17
type input "[DATE] 11:00"
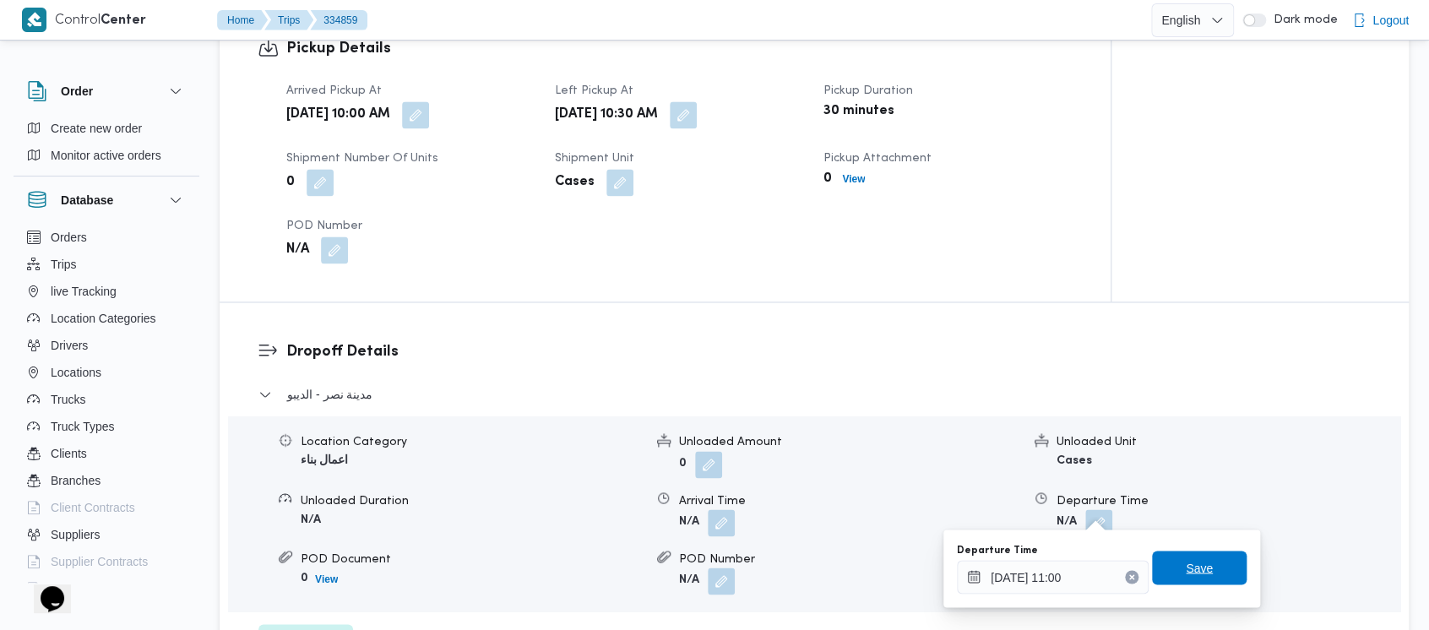
click at [1186, 566] on span "Save" at bounding box center [1199, 567] width 27 height 20
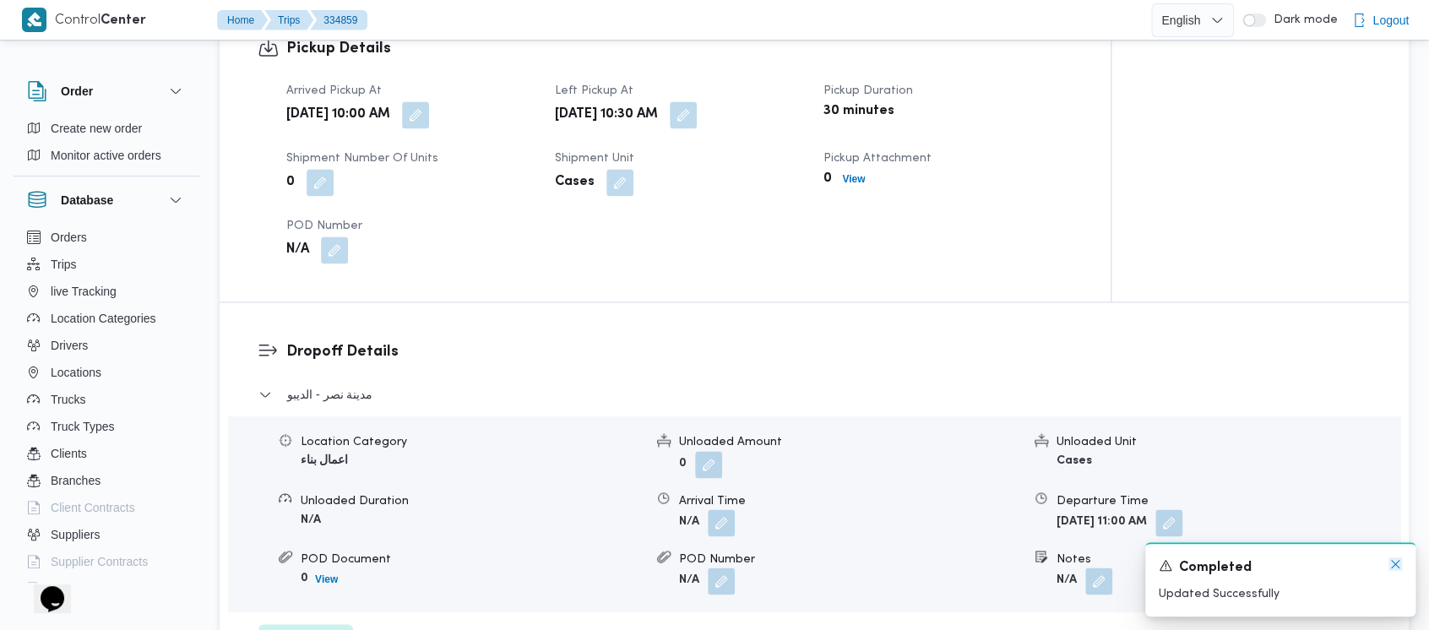
click at [1393, 559] on icon "Dismiss toast" at bounding box center [1396, 564] width 14 height 14
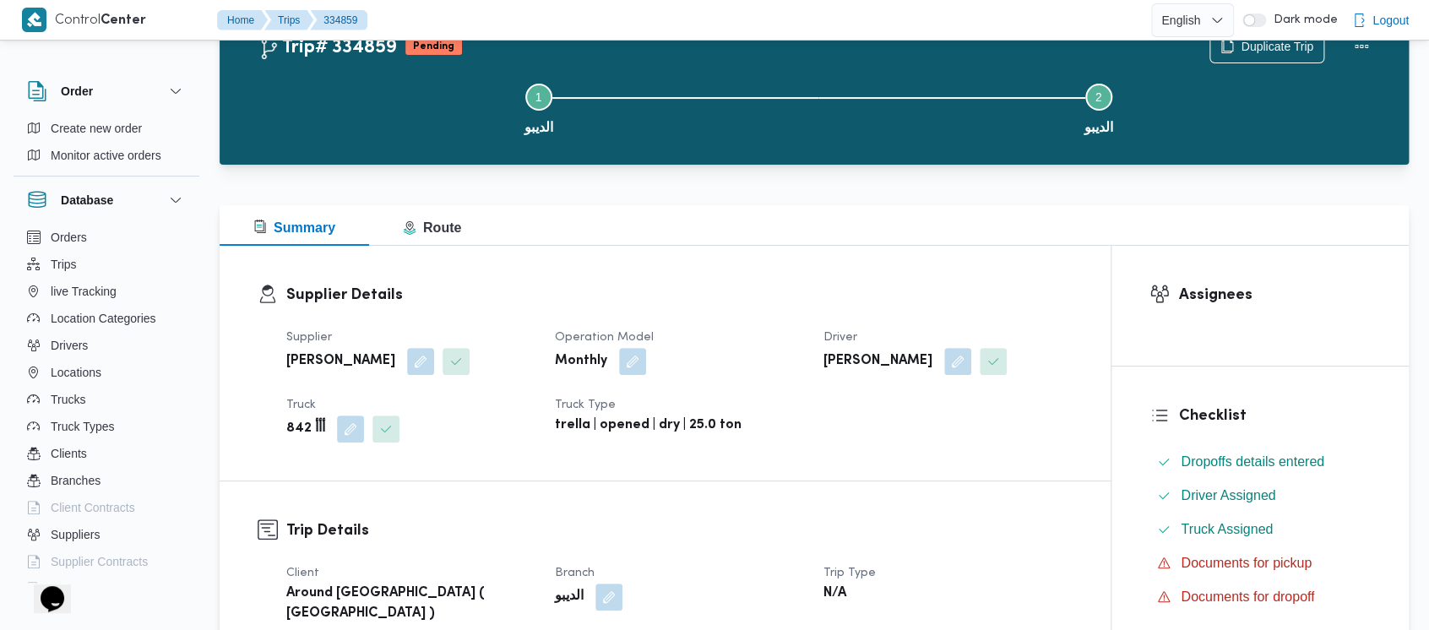
scroll to position [0, 0]
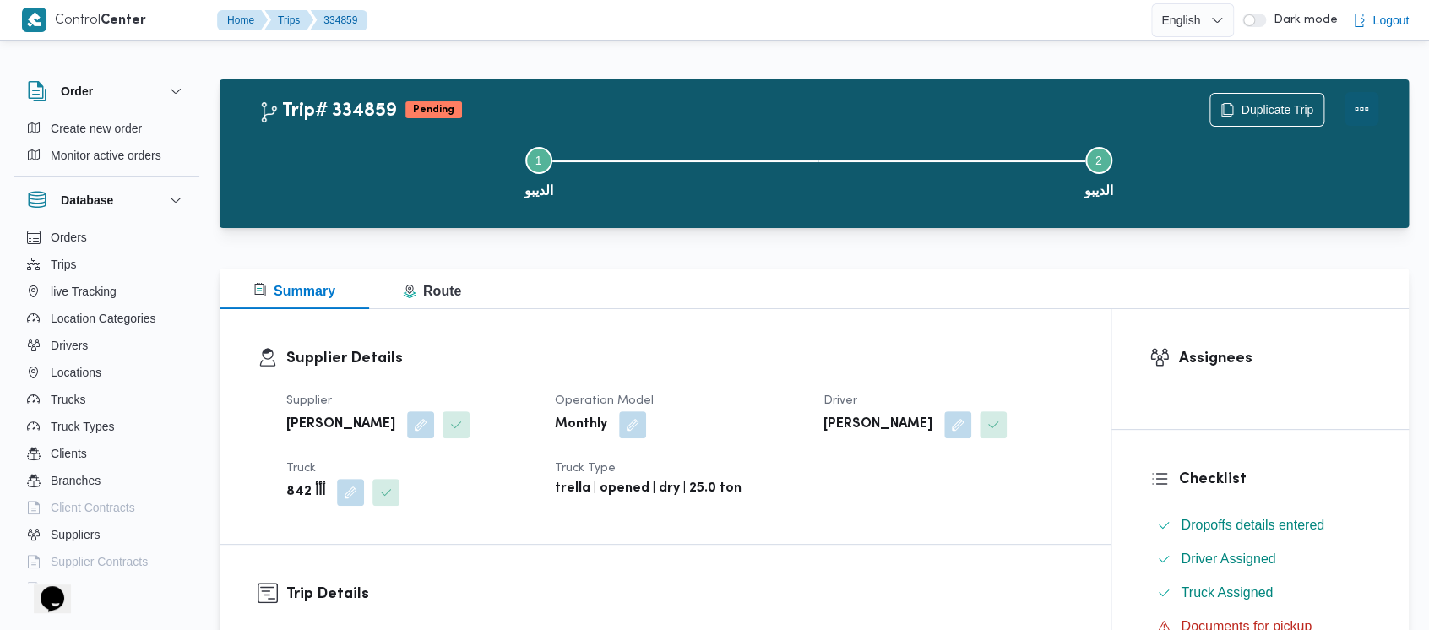
click at [1367, 101] on button "Actions" at bounding box center [1362, 109] width 34 height 34
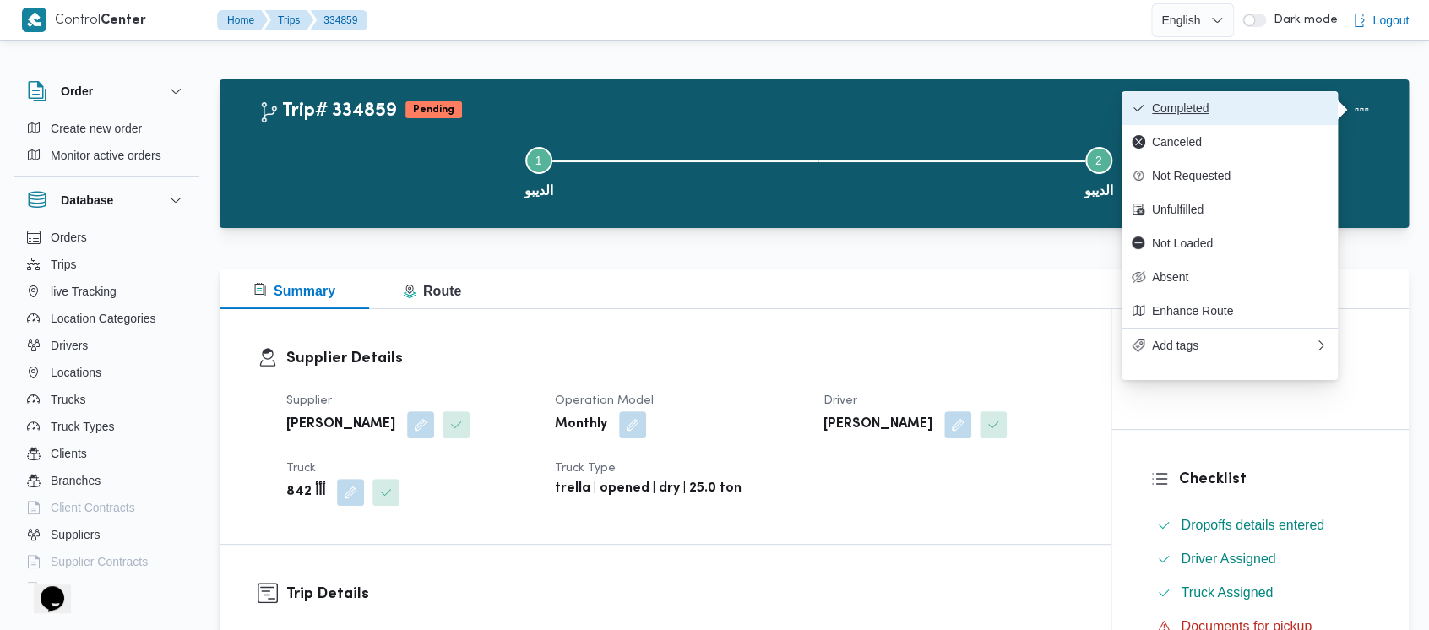
click at [1265, 105] on span "Completed" at bounding box center [1240, 108] width 176 height 14
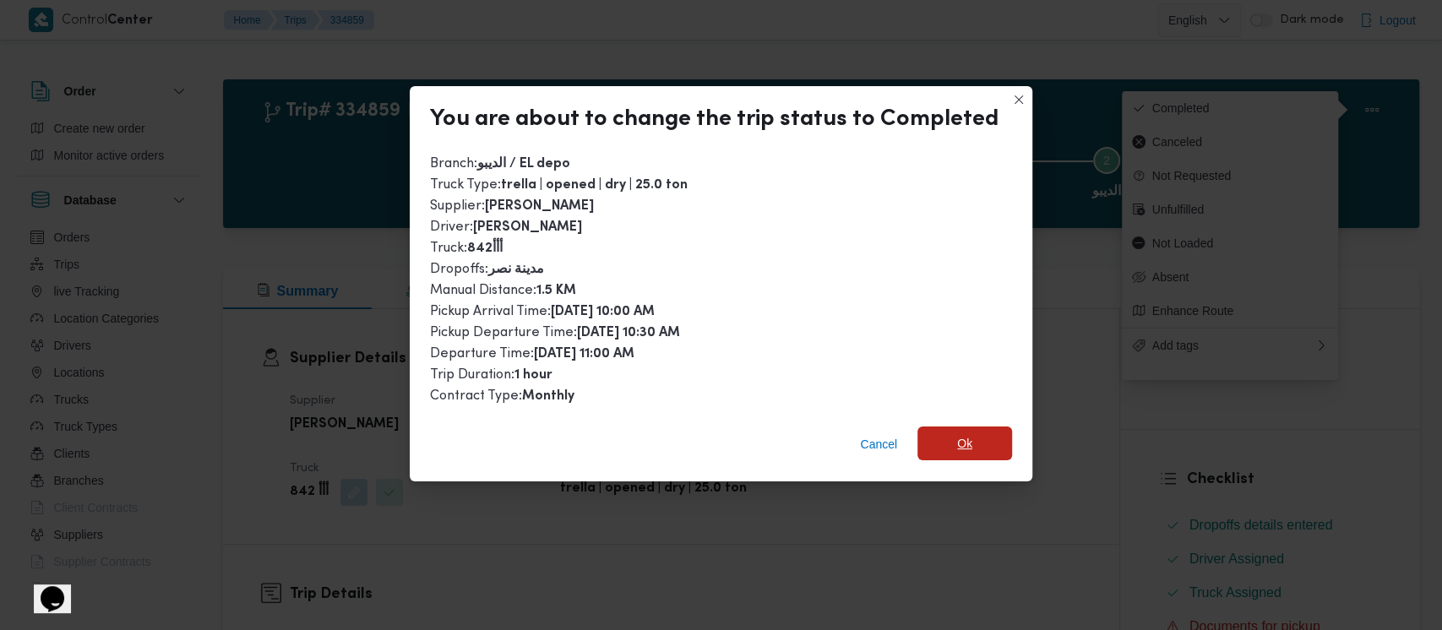
click at [992, 443] on span "Ok" at bounding box center [964, 444] width 95 height 34
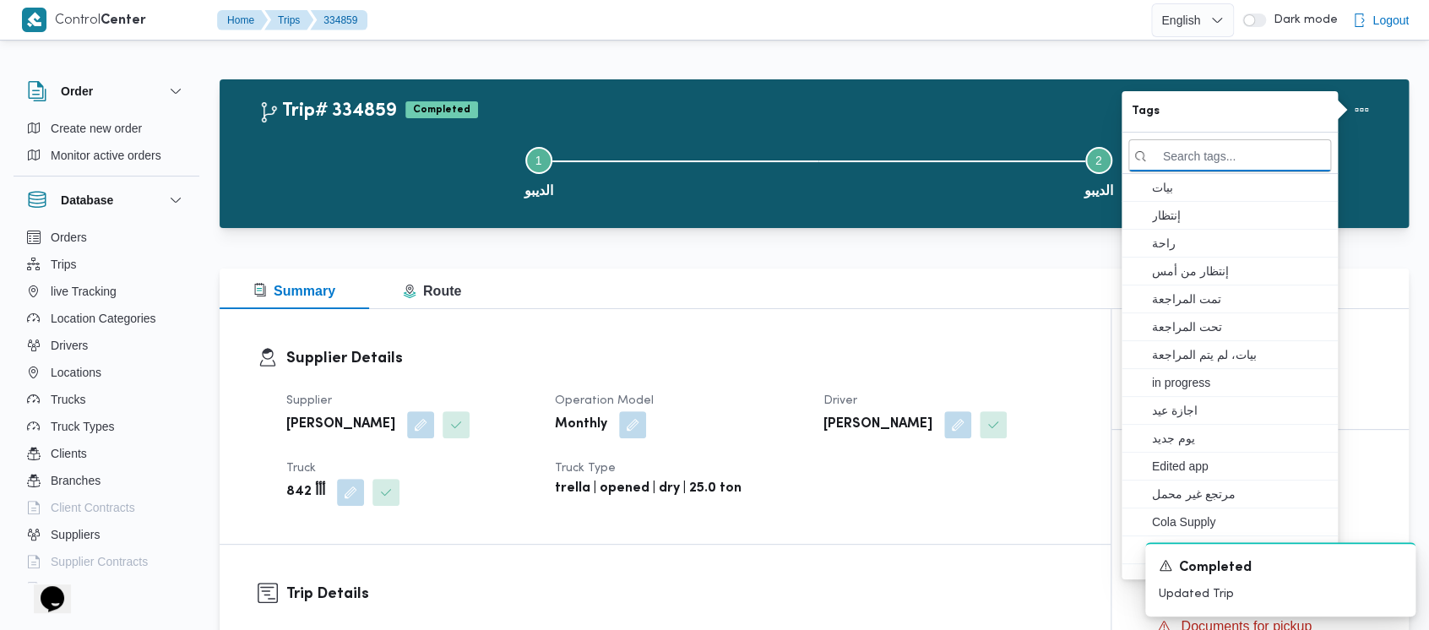
drag, startPoint x: 364, startPoint y: 185, endPoint x: 195, endPoint y: 17, distance: 238.3
click at [364, 183] on button "Step 1 is incomplete 1 الديبو" at bounding box center [538, 171] width 560 height 88
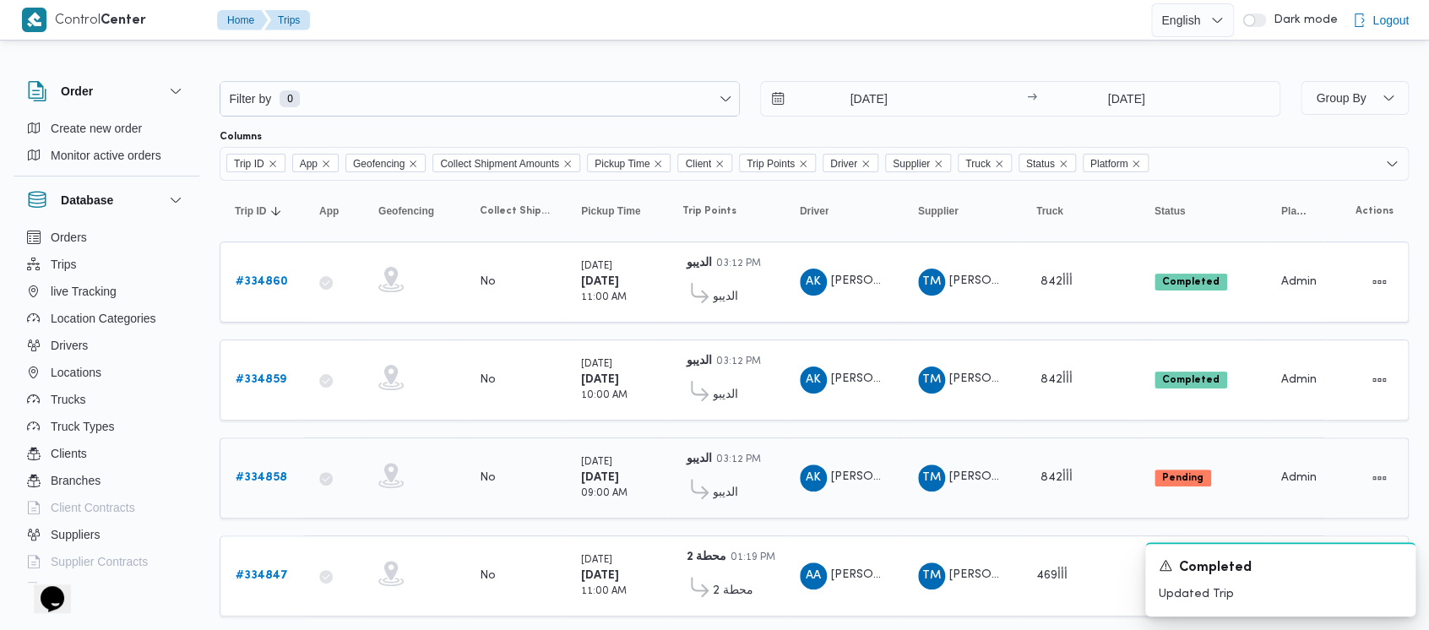
click at [269, 472] on b "# 334858" at bounding box center [262, 477] width 52 height 11
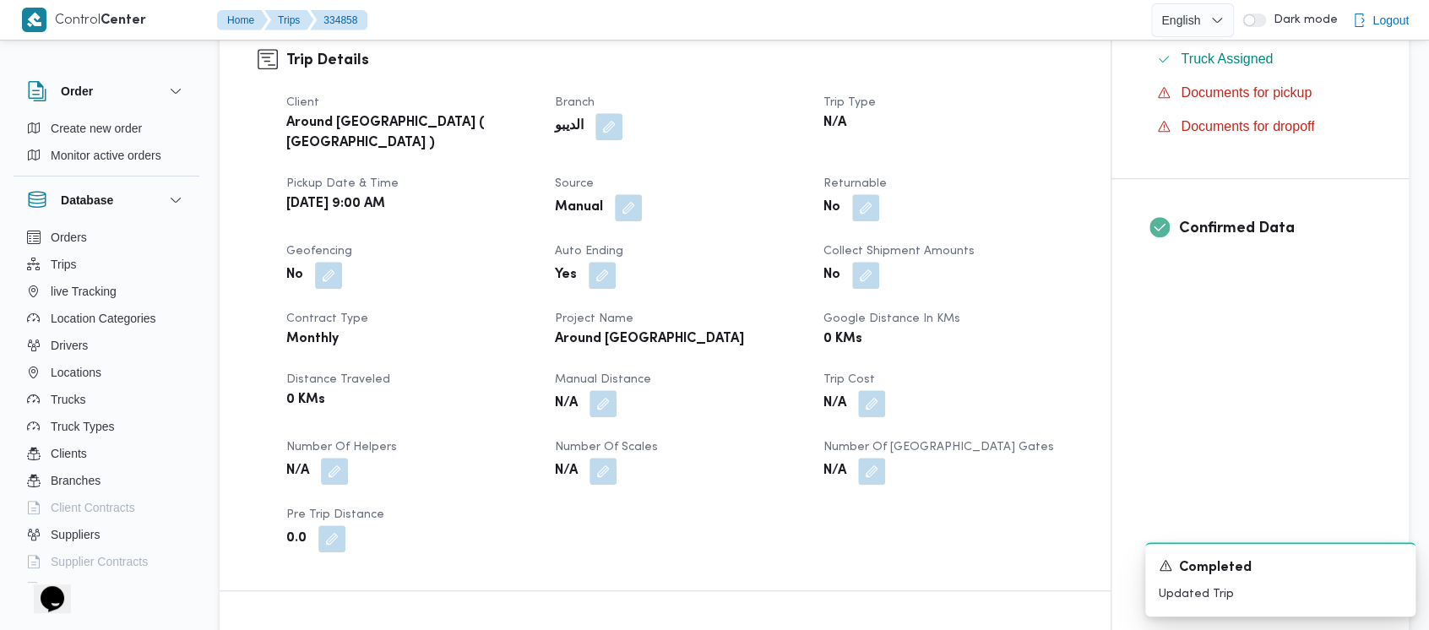
scroll to position [563, 0]
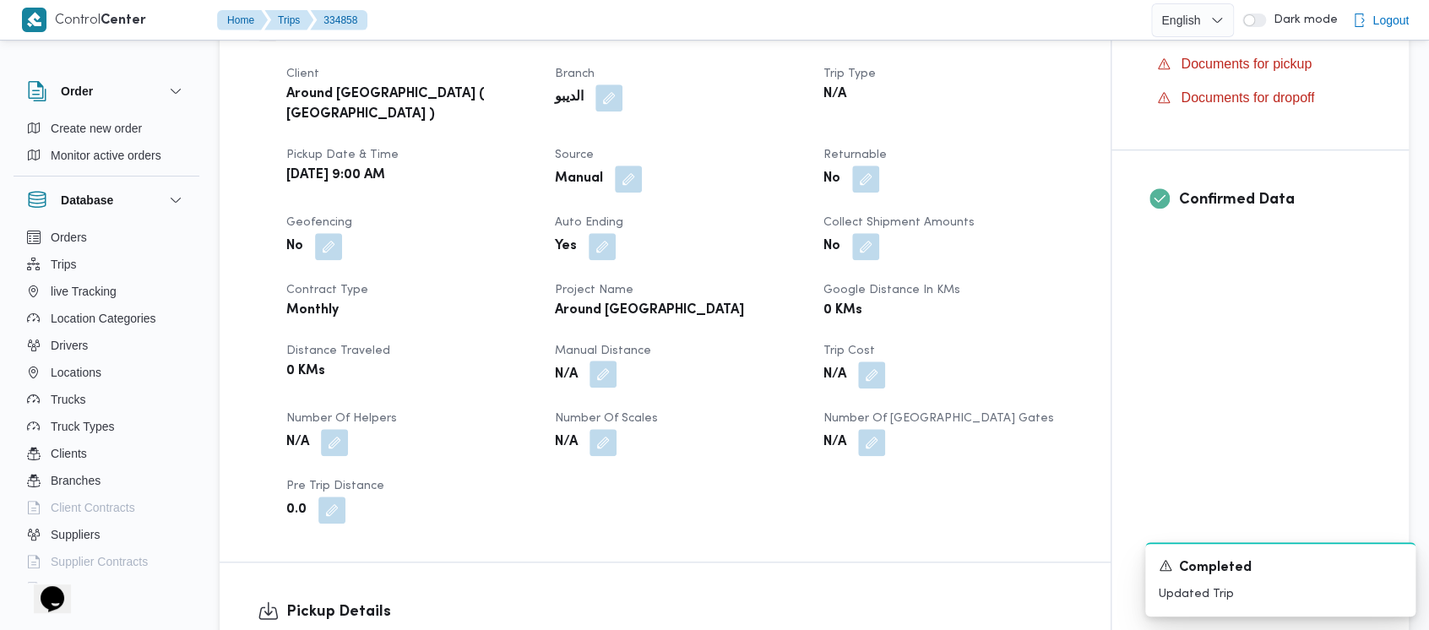
click at [615, 361] on button "button" at bounding box center [603, 374] width 27 height 27
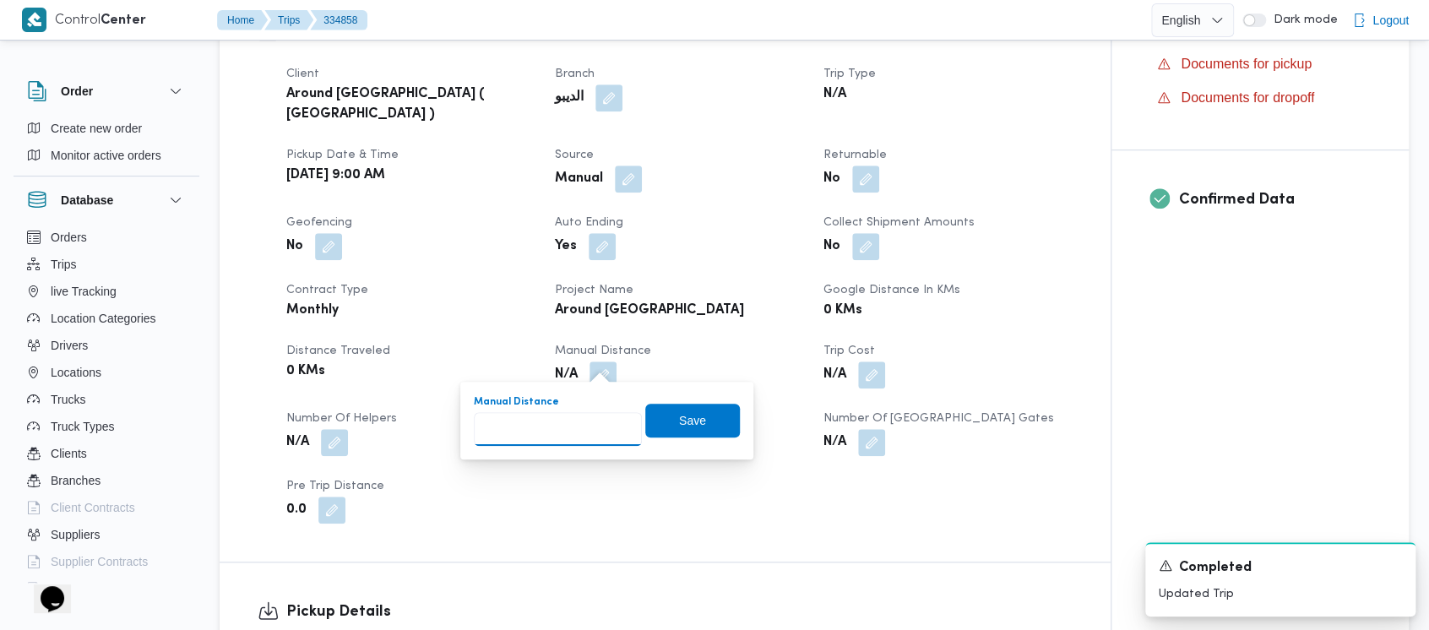
click at [561, 421] on input "Manual Distance" at bounding box center [558, 429] width 168 height 34
click at [500, 427] on input "Manual Distance" at bounding box center [558, 429] width 168 height 34
paste input "1.5"
type input "1.5"
click at [679, 421] on span "Save" at bounding box center [692, 420] width 27 height 20
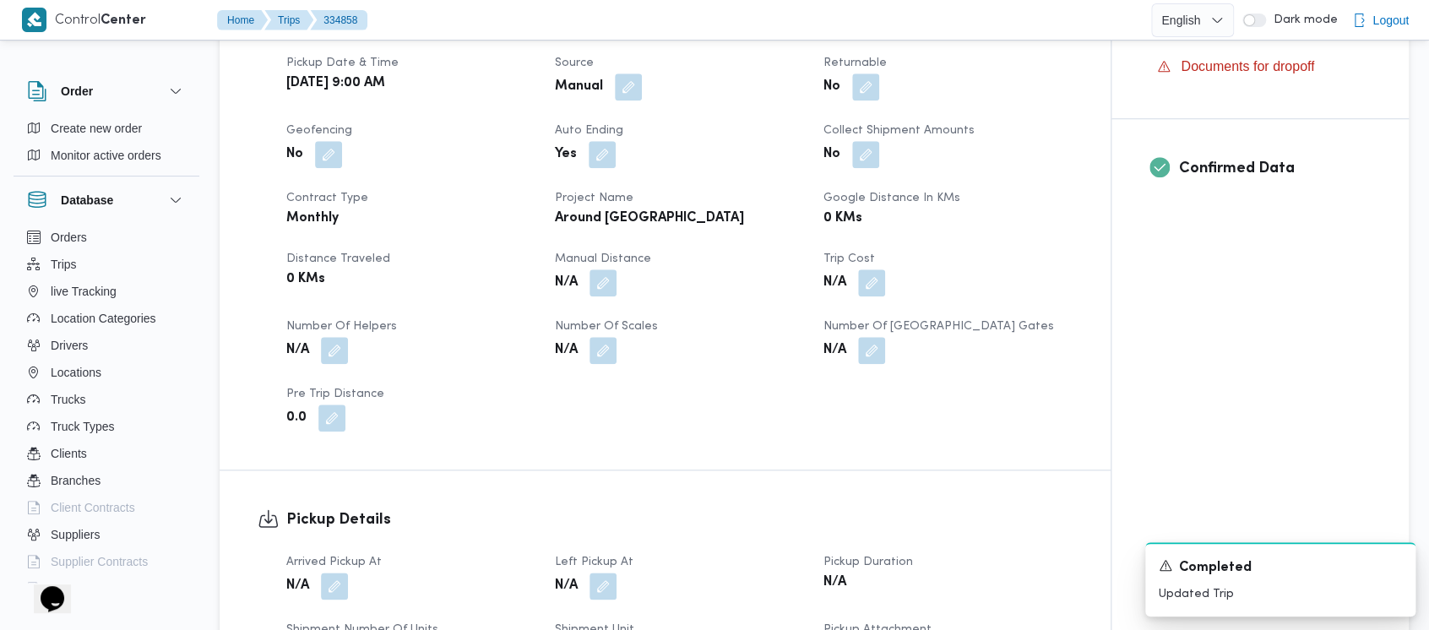
scroll to position [676, 0]
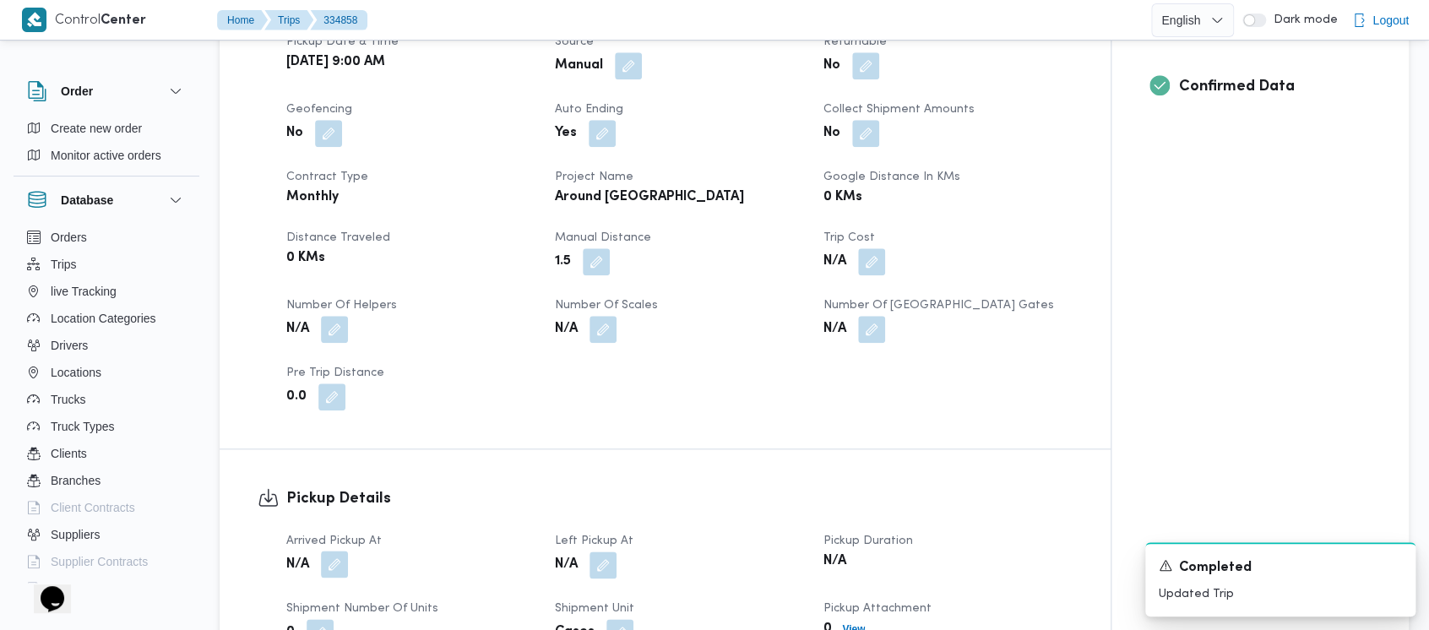
click at [338, 552] on button "button" at bounding box center [334, 564] width 27 height 27
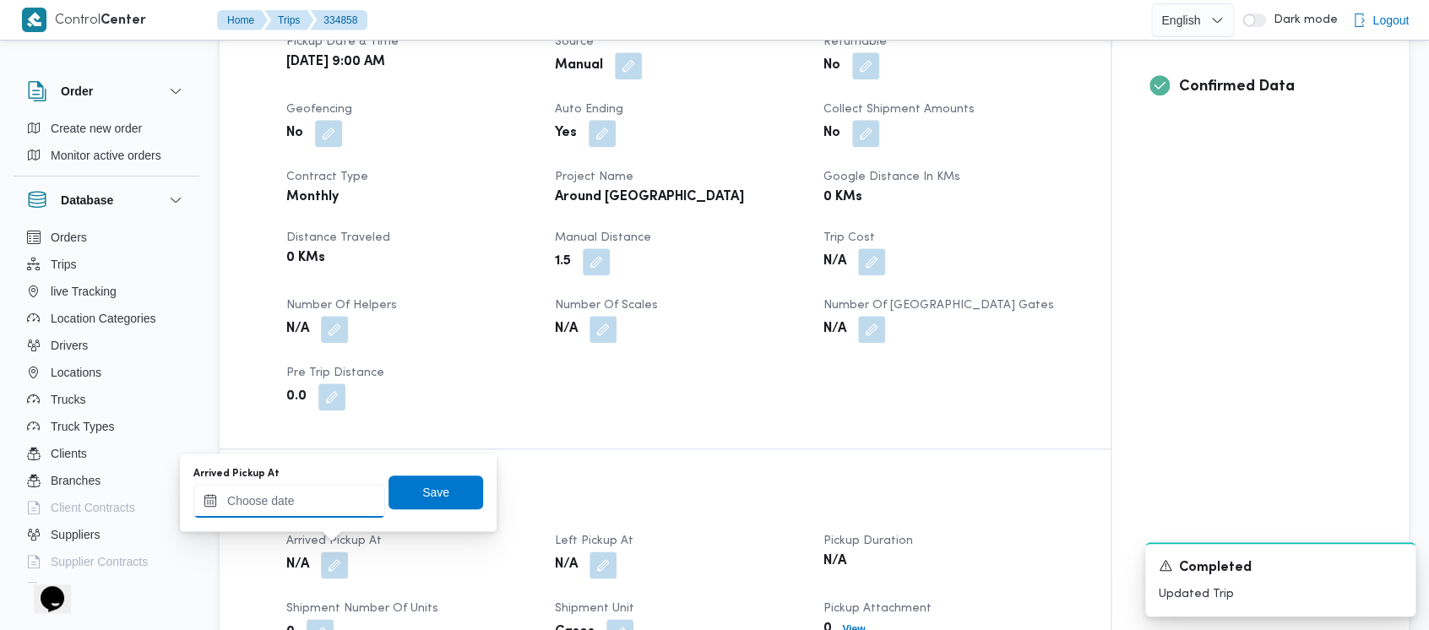
click at [290, 503] on input "Arrived Pickup At" at bounding box center [289, 501] width 192 height 34
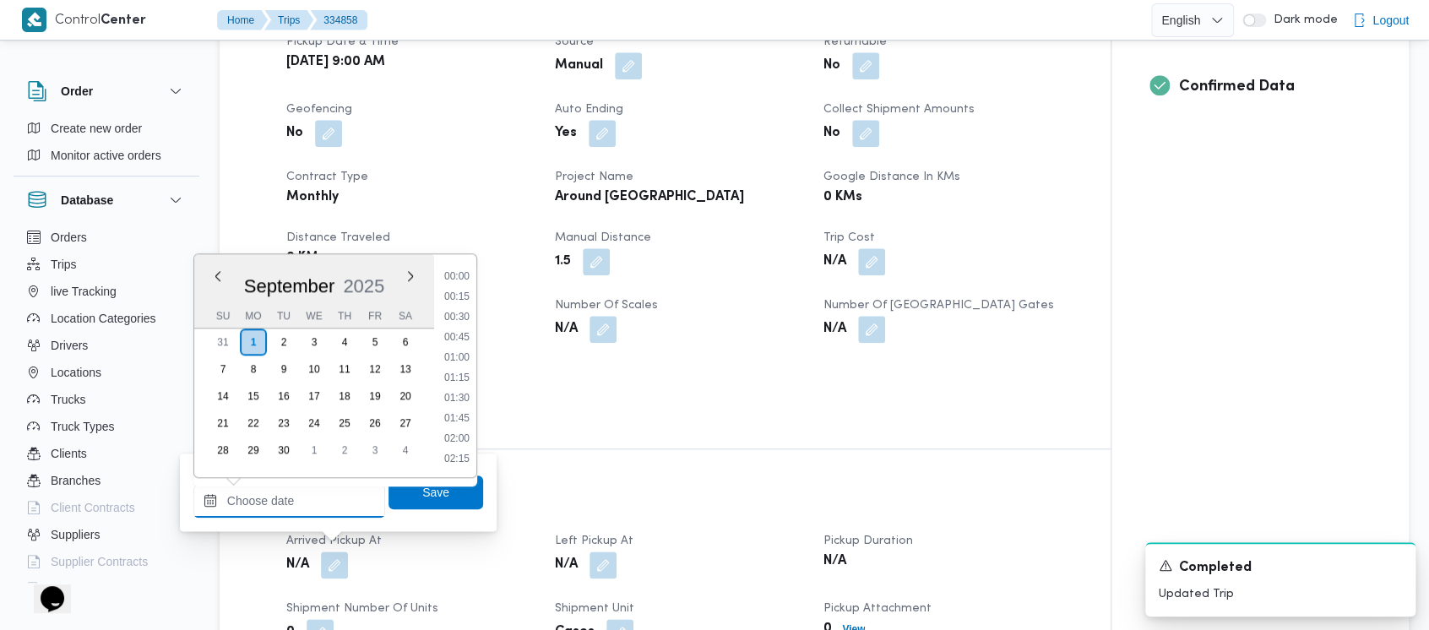
scroll to position [1316, 0]
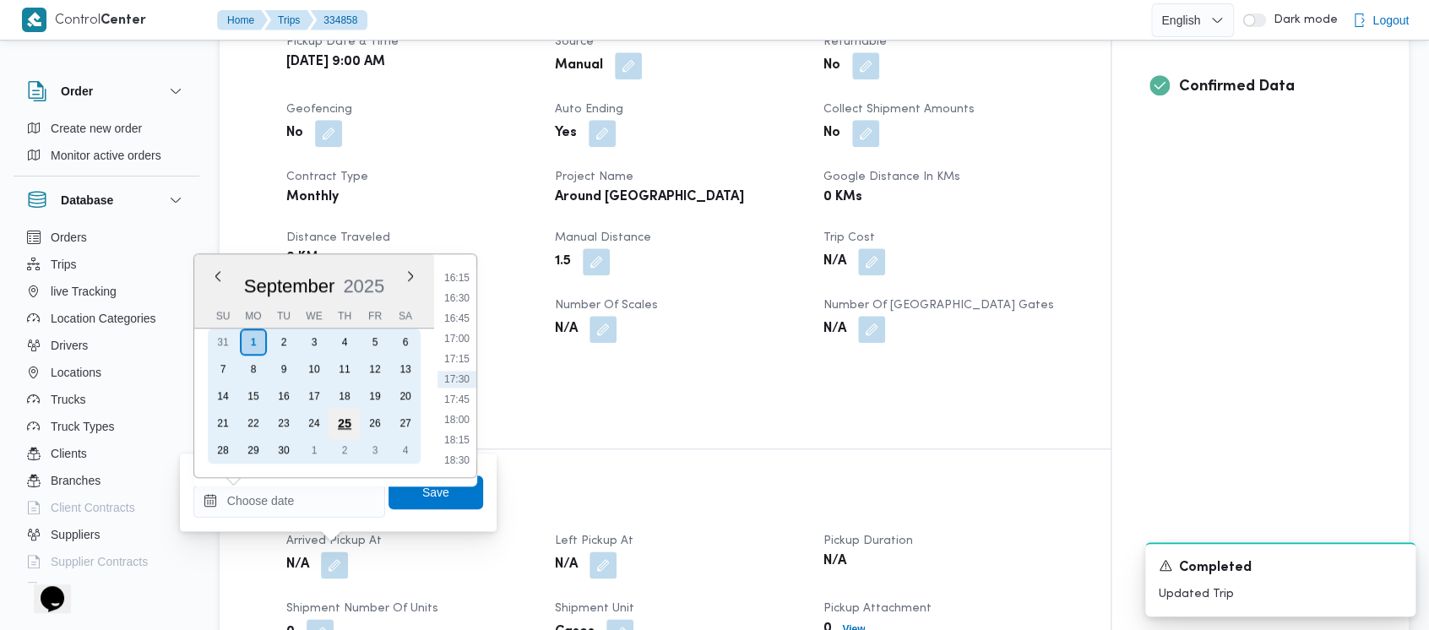
click at [335, 421] on div "25" at bounding box center [345, 423] width 32 height 32
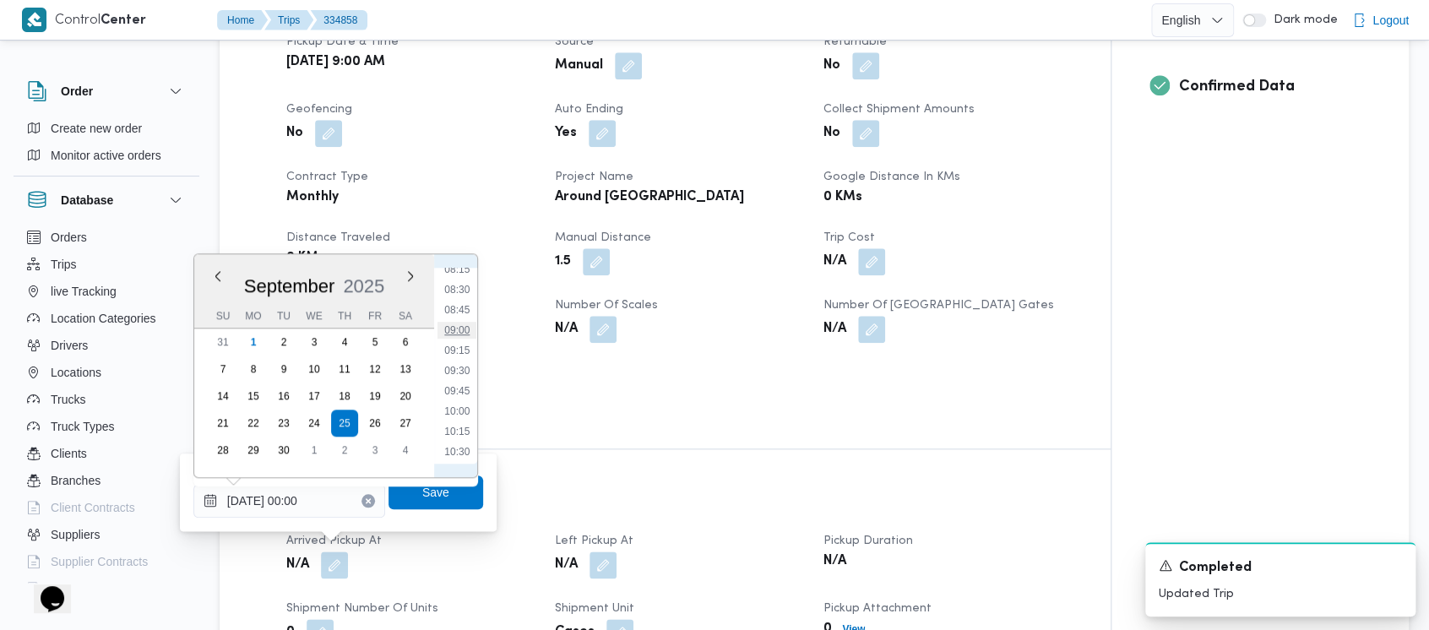
click at [463, 328] on li "09:00" at bounding box center [457, 330] width 39 height 17
type input "[DATE] 09:00"
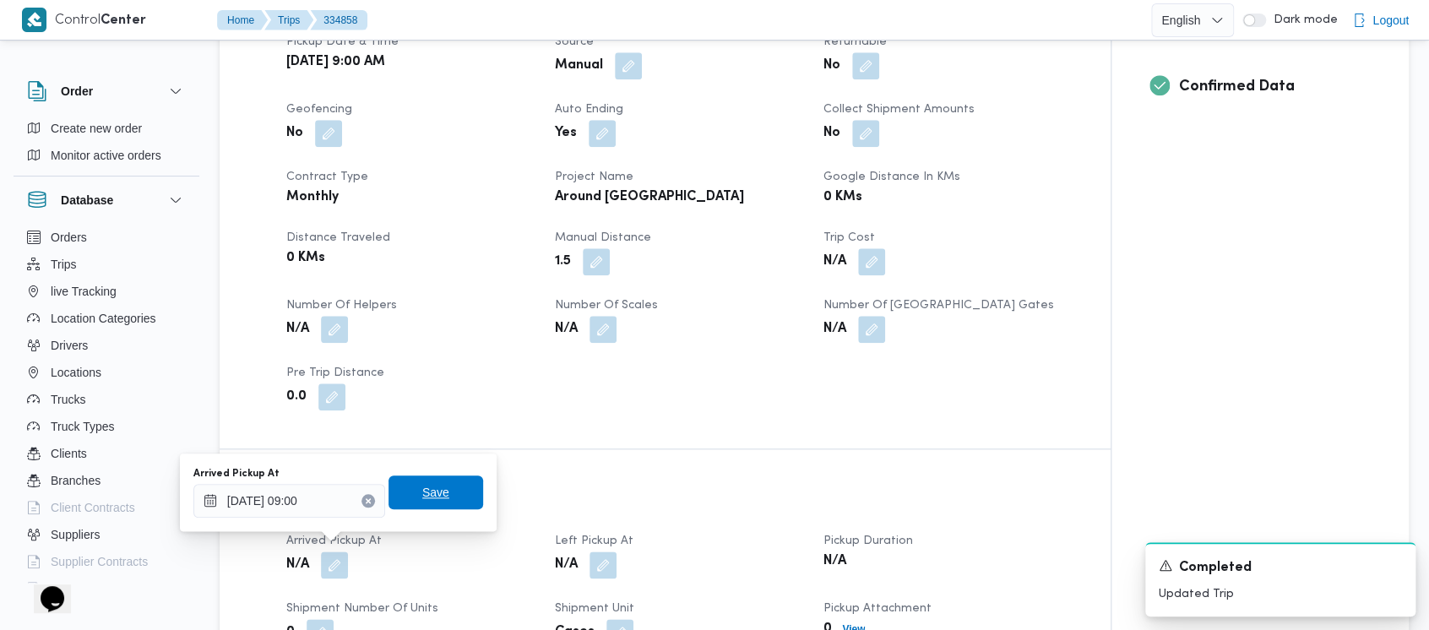
drag, startPoint x: 419, startPoint y: 493, endPoint x: 590, endPoint y: 530, distance: 174.6
click at [435, 503] on span "Save" at bounding box center [436, 493] width 95 height 34
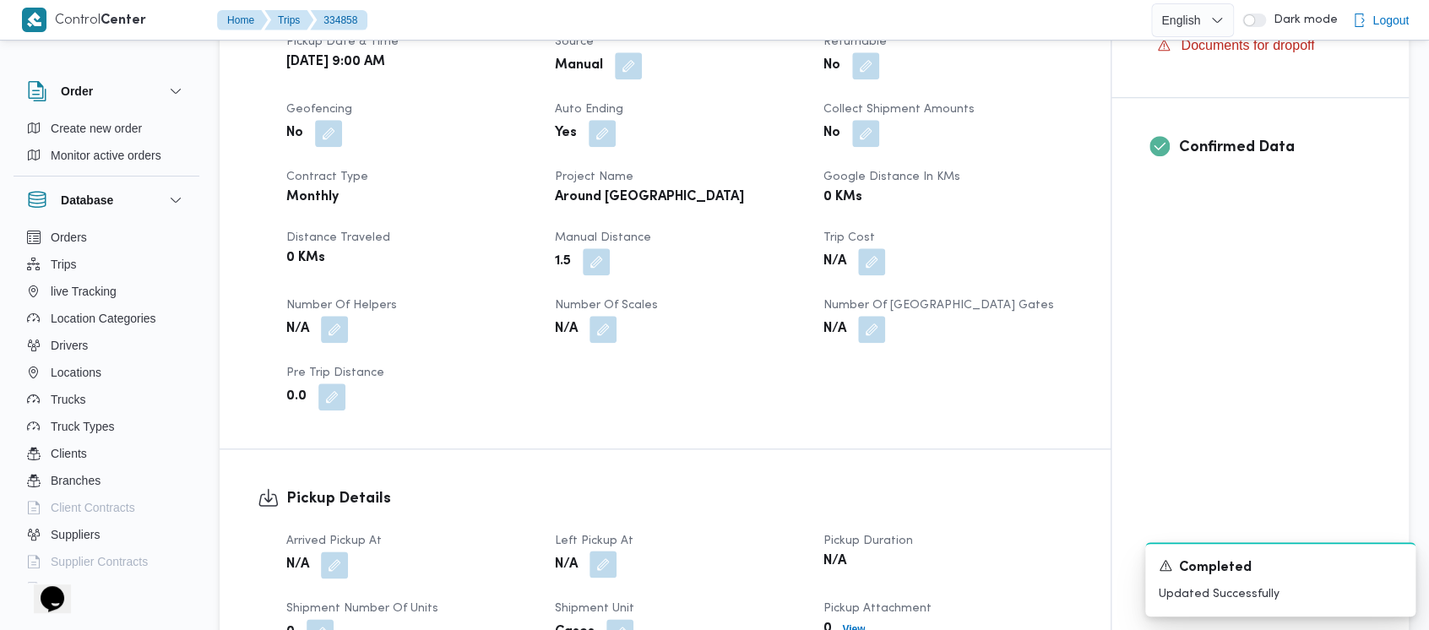
click at [604, 557] on button "button" at bounding box center [603, 564] width 27 height 27
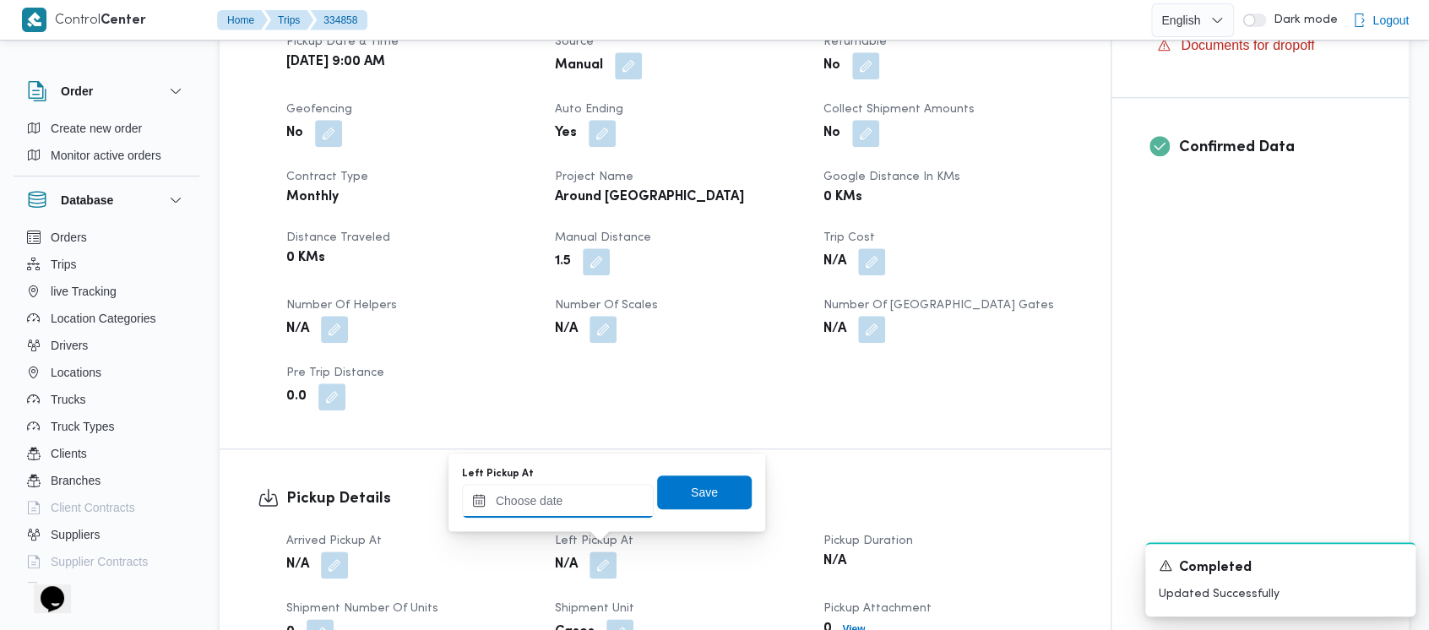
click at [568, 510] on input "Left Pickup At" at bounding box center [558, 501] width 192 height 34
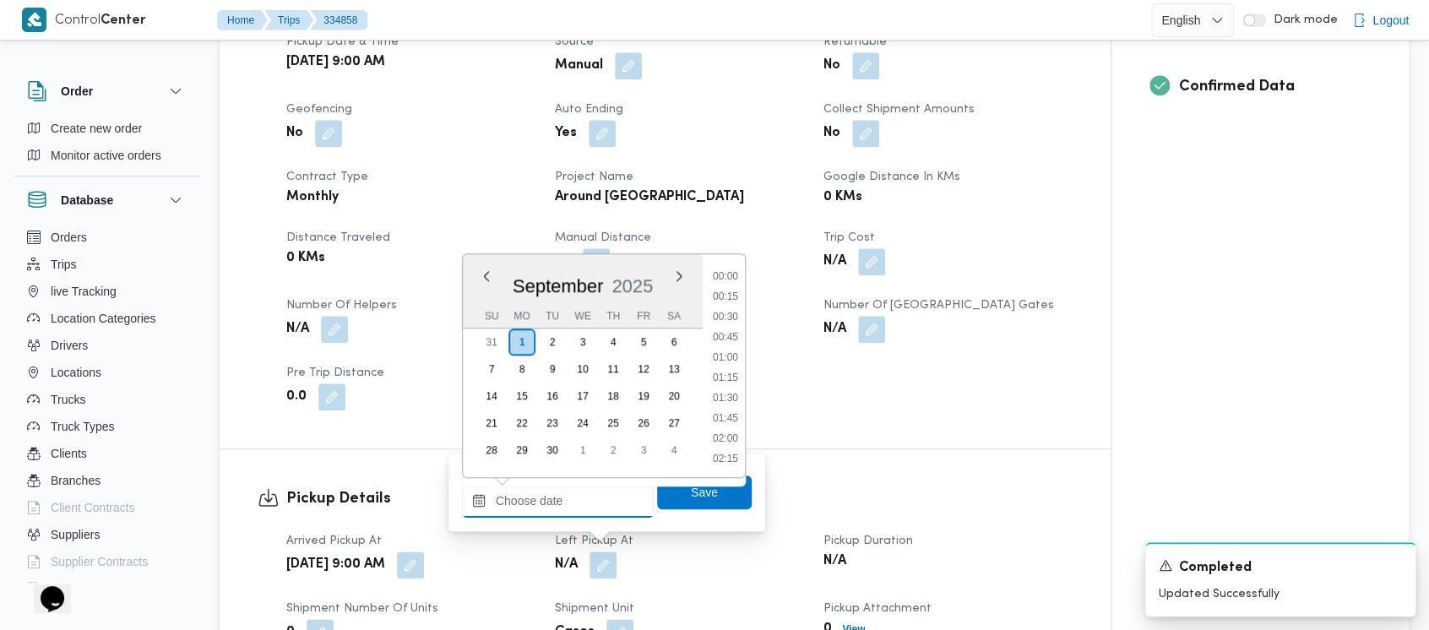
scroll to position [1316, 0]
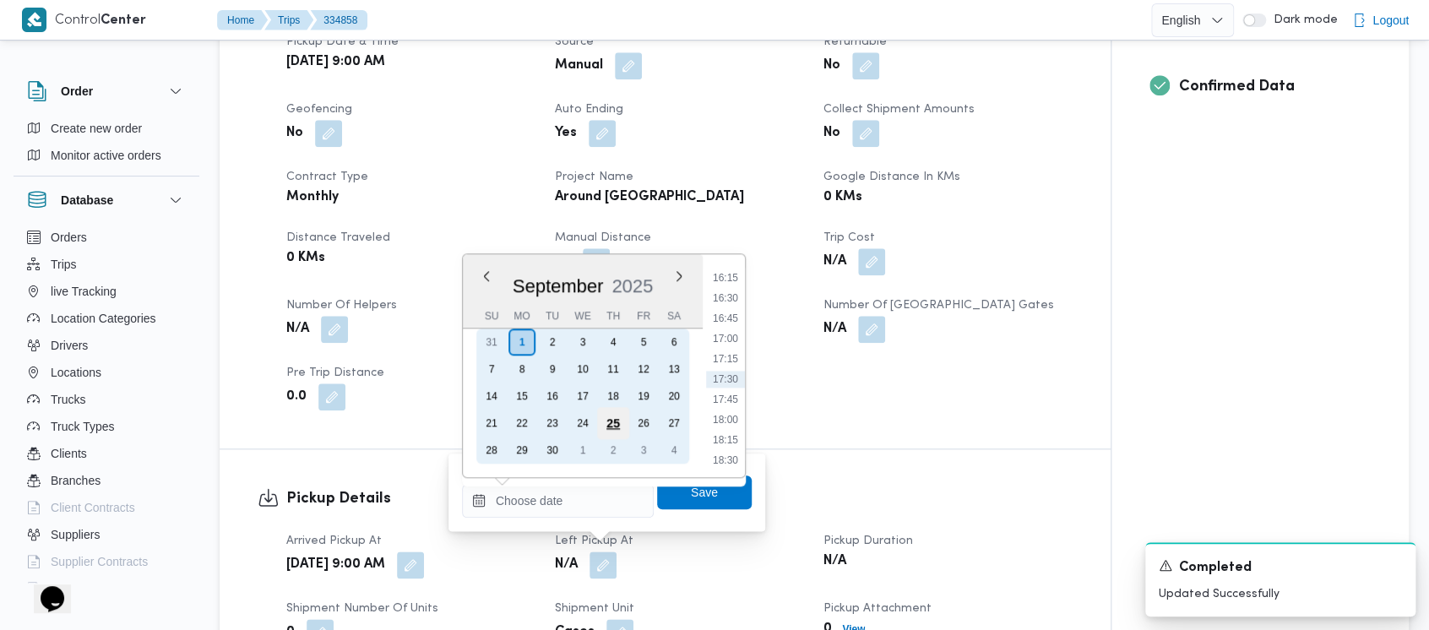
click at [615, 419] on div "25" at bounding box center [613, 423] width 32 height 32
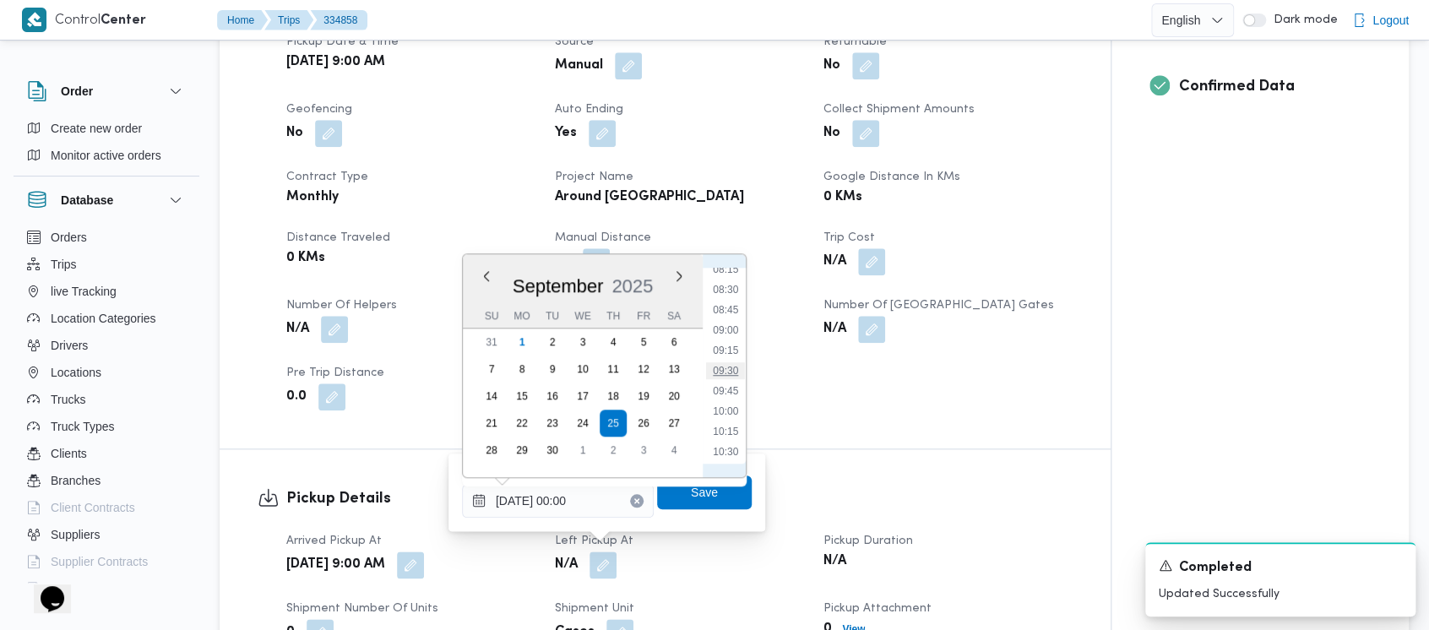
click at [733, 368] on li "09:30" at bounding box center [725, 370] width 39 height 17
type input "[DATE] 09:30"
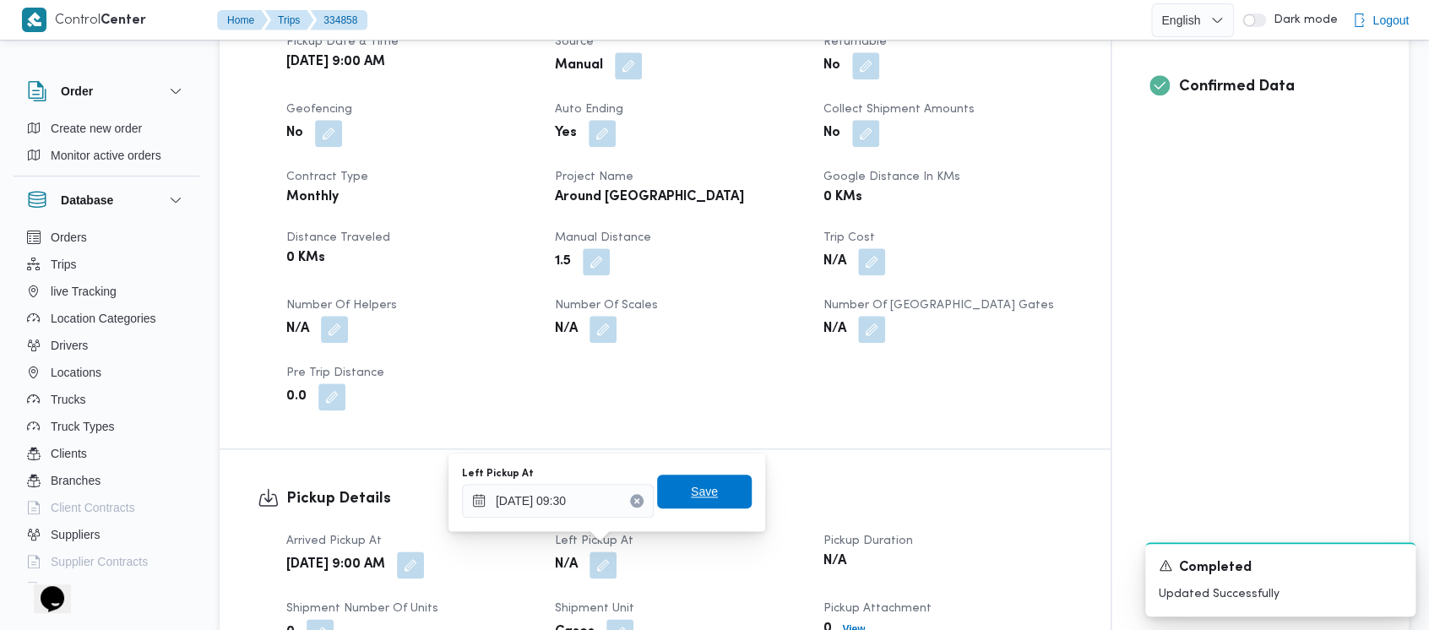
click at [710, 485] on span "Save" at bounding box center [704, 492] width 95 height 34
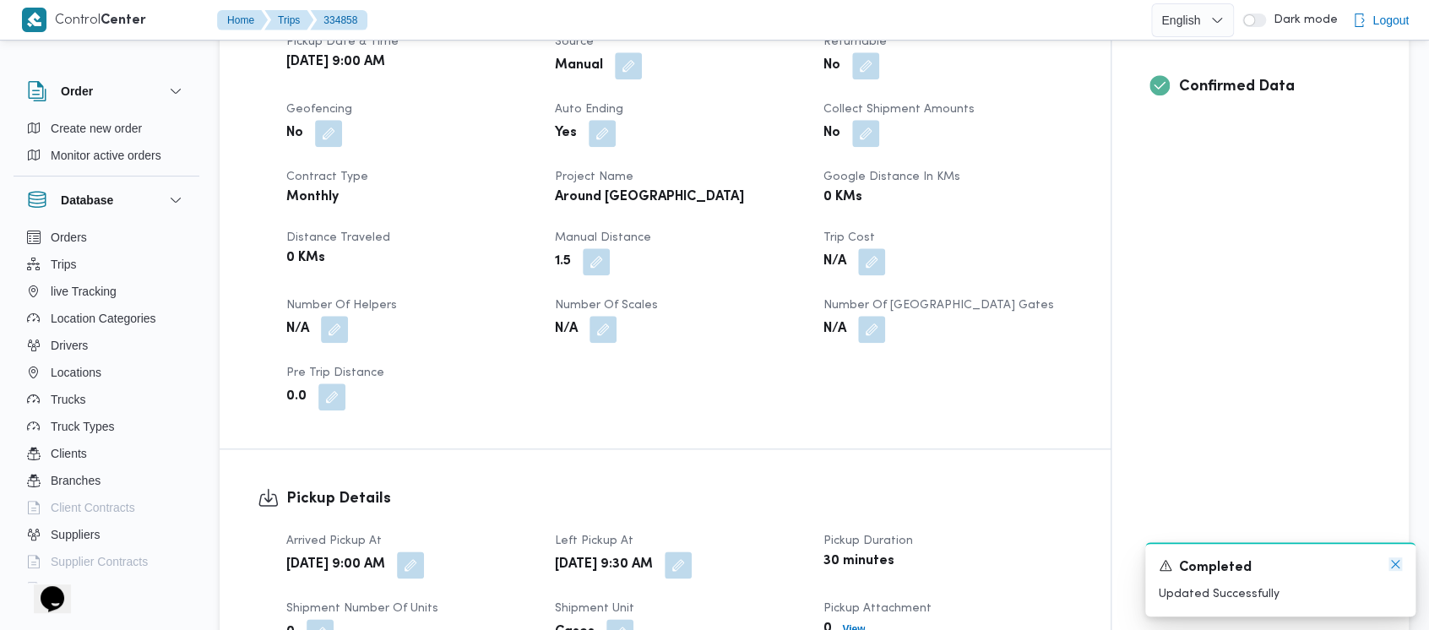
click at [1398, 561] on icon "Dismiss toast" at bounding box center [1396, 564] width 14 height 14
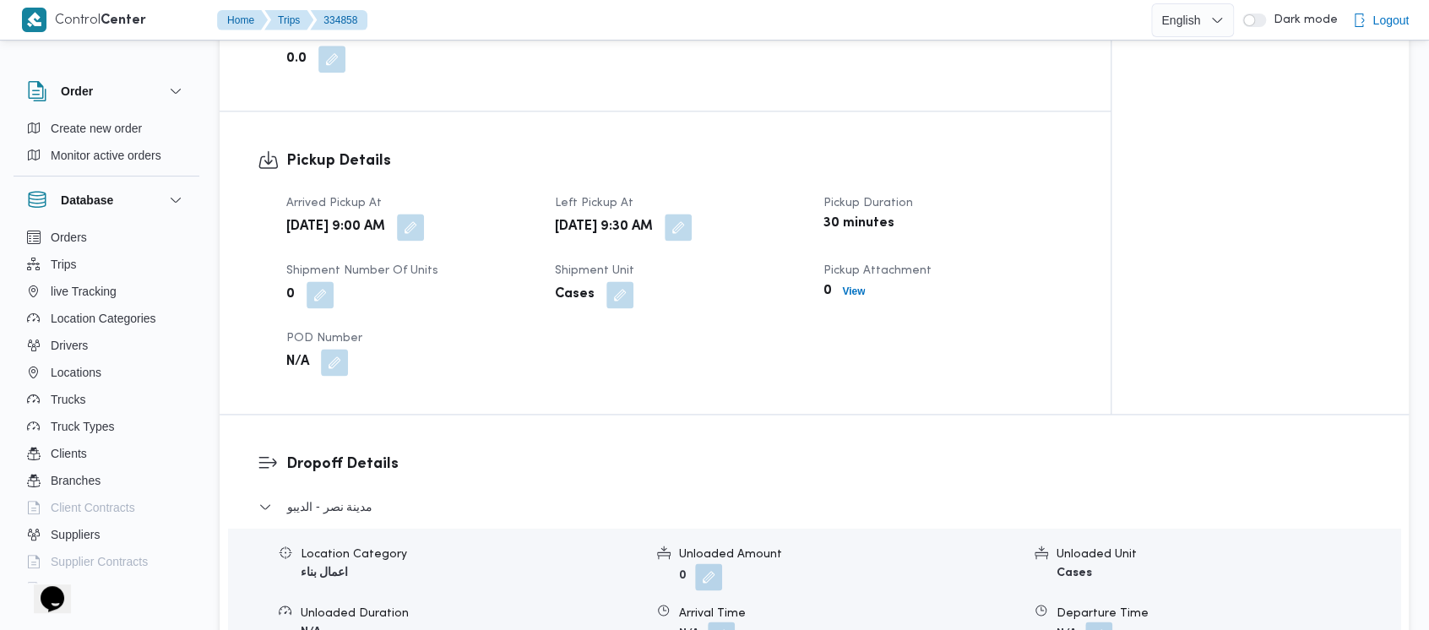
scroll to position [1126, 0]
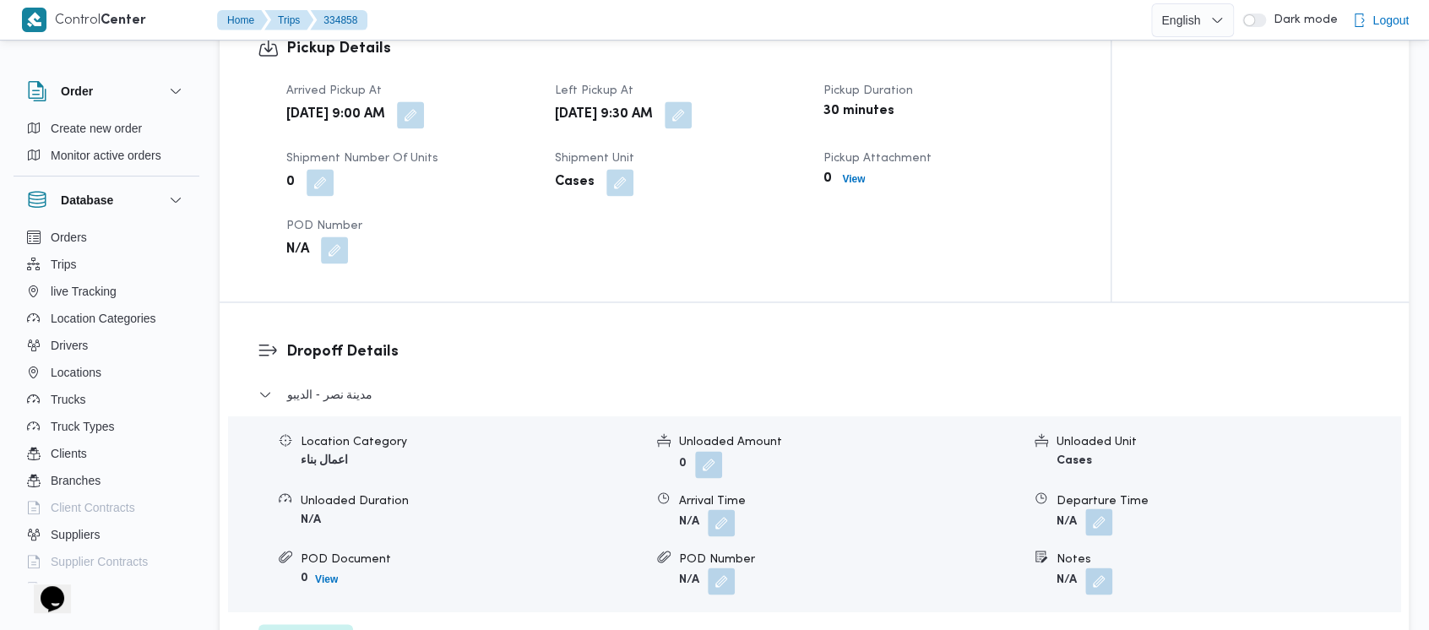
click at [1101, 515] on button "button" at bounding box center [1098, 521] width 27 height 27
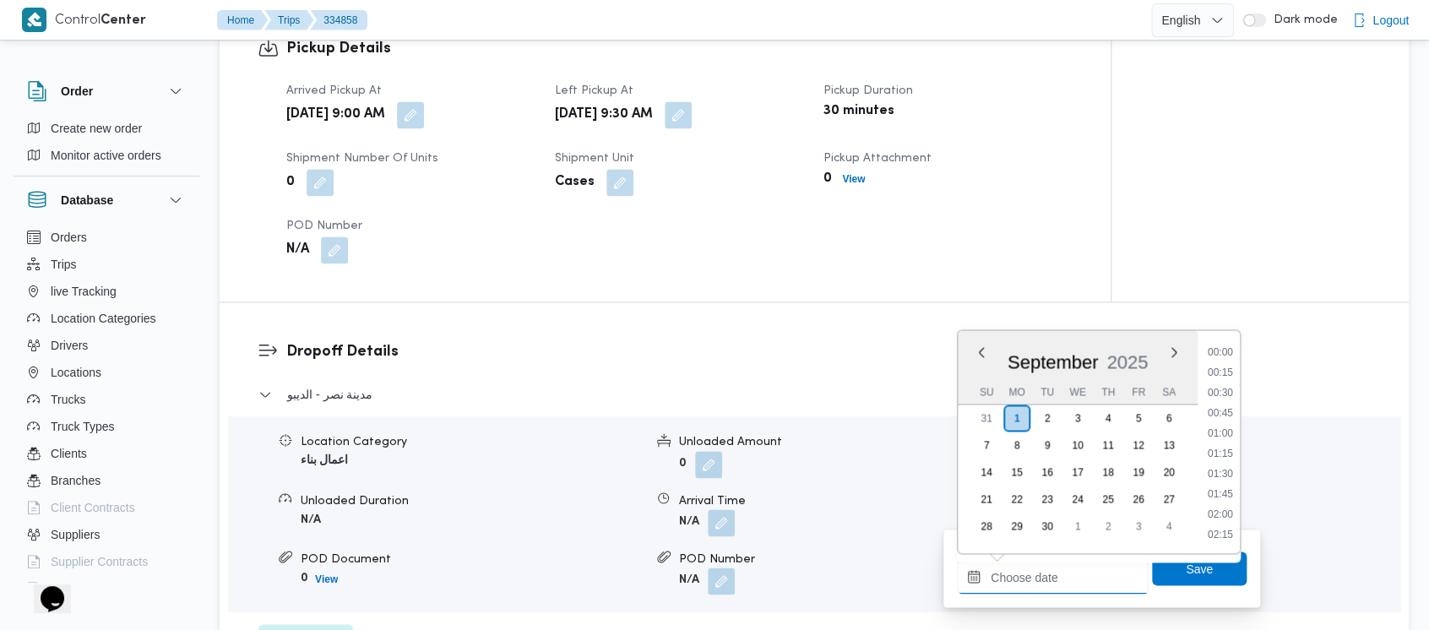
drag, startPoint x: 1036, startPoint y: 574, endPoint x: 986, endPoint y: 396, distance: 185.3
click at [1030, 560] on div "Previous Month Next month [DATE] [DATE] Su Mo Tu We Th Fr Sa 31 1 2 3 4 5 6 7 8…" at bounding box center [1053, 577] width 192 height 34
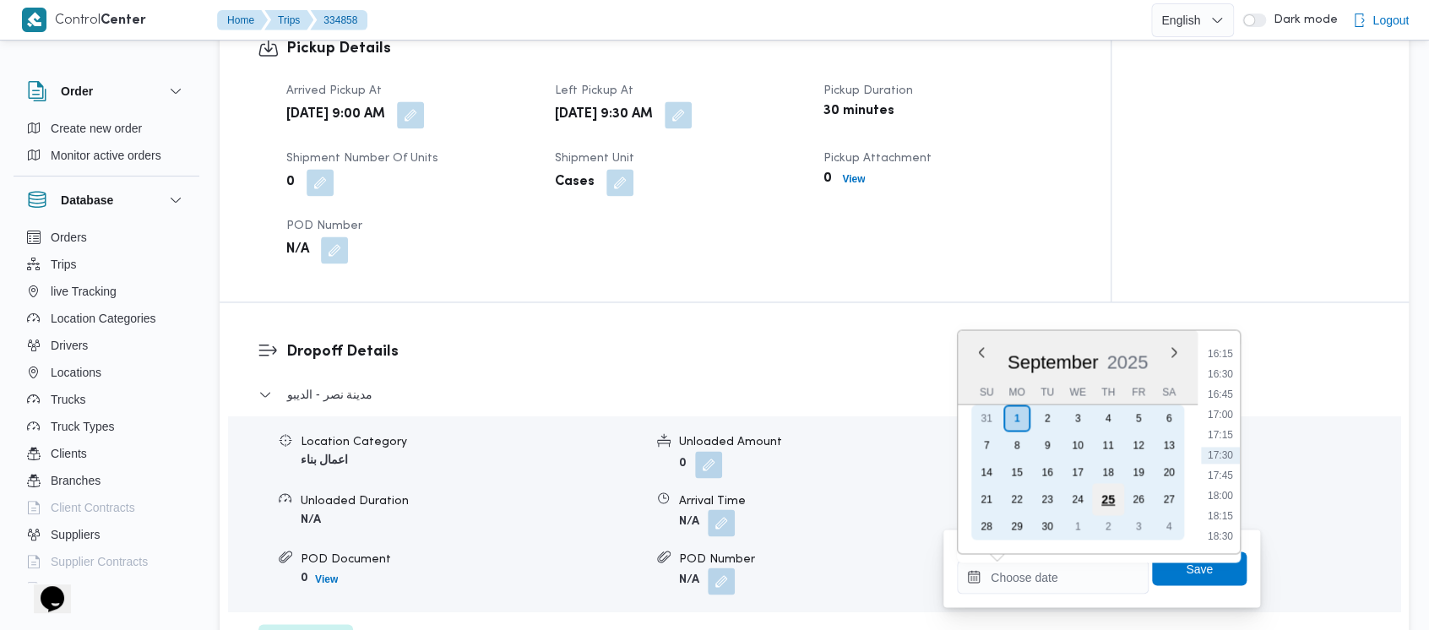
click at [1108, 494] on div "25" at bounding box center [1108, 499] width 32 height 32
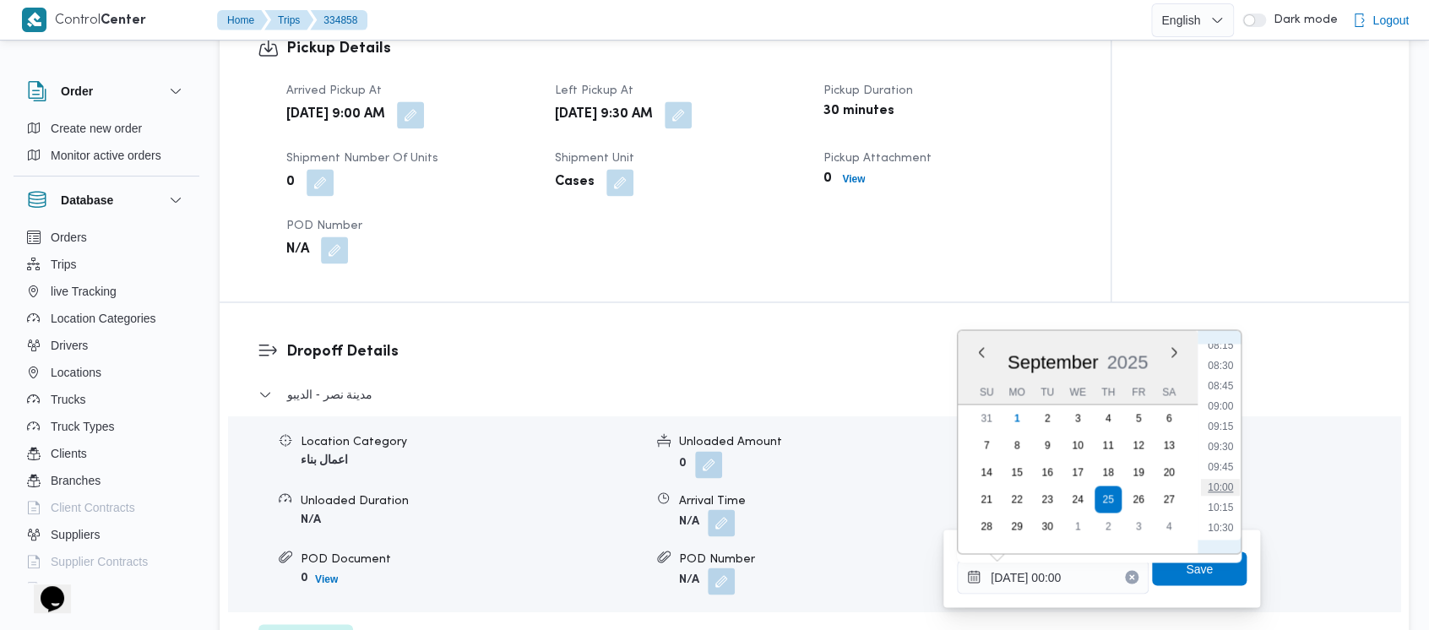
click at [1226, 485] on li "10:00" at bounding box center [1220, 487] width 39 height 17
type input "[DATE] 10:00"
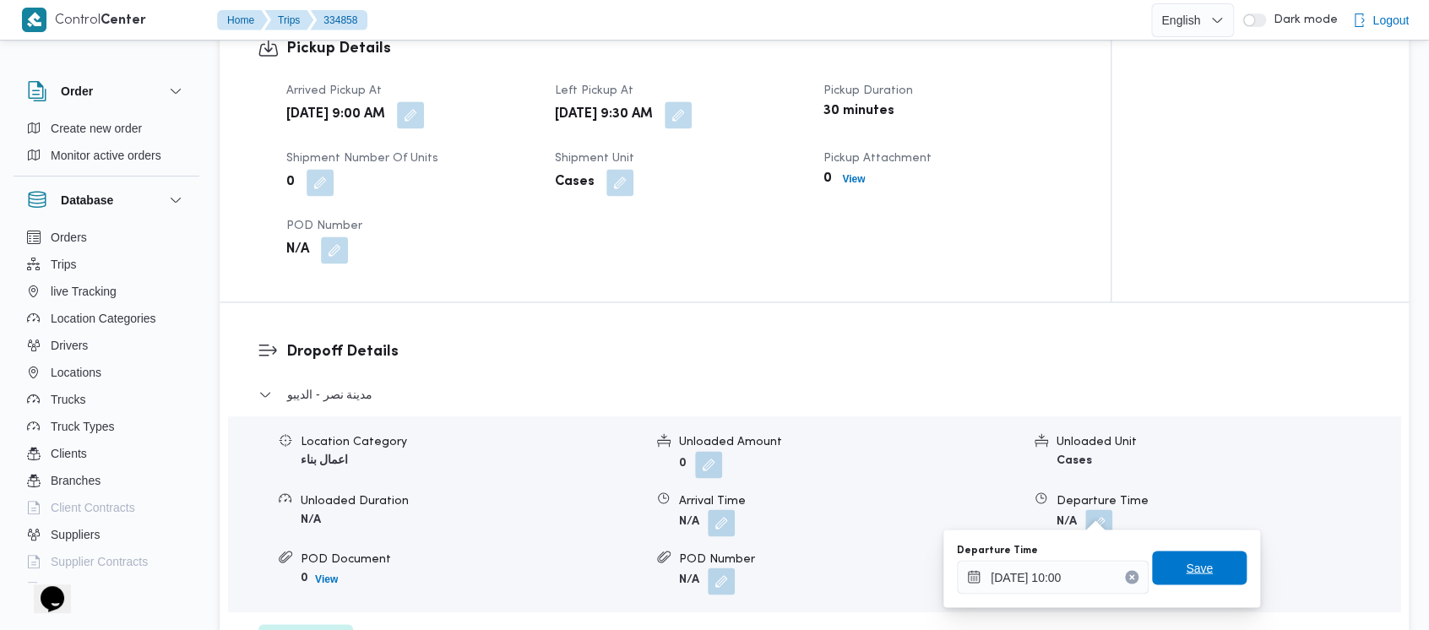
click at [1196, 577] on span "Save" at bounding box center [1199, 567] width 27 height 20
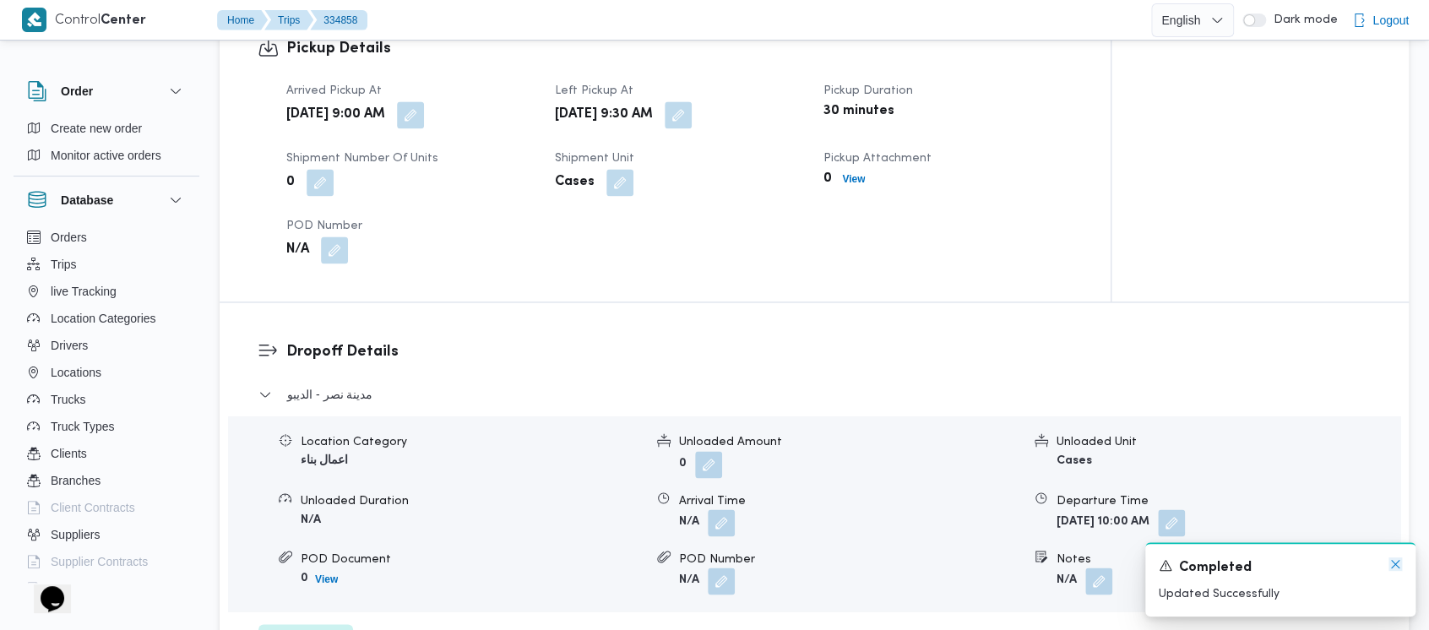
click at [1396, 563] on icon "Dismiss toast" at bounding box center [1396, 564] width 14 height 14
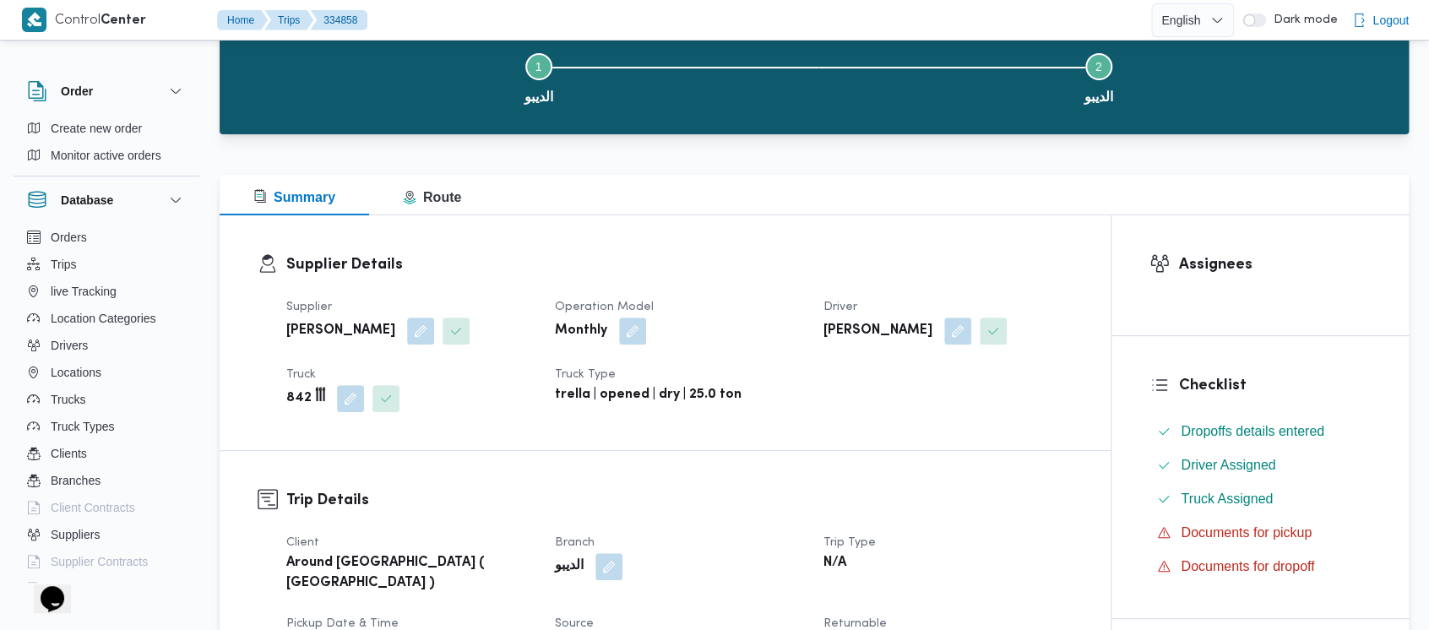
scroll to position [0, 0]
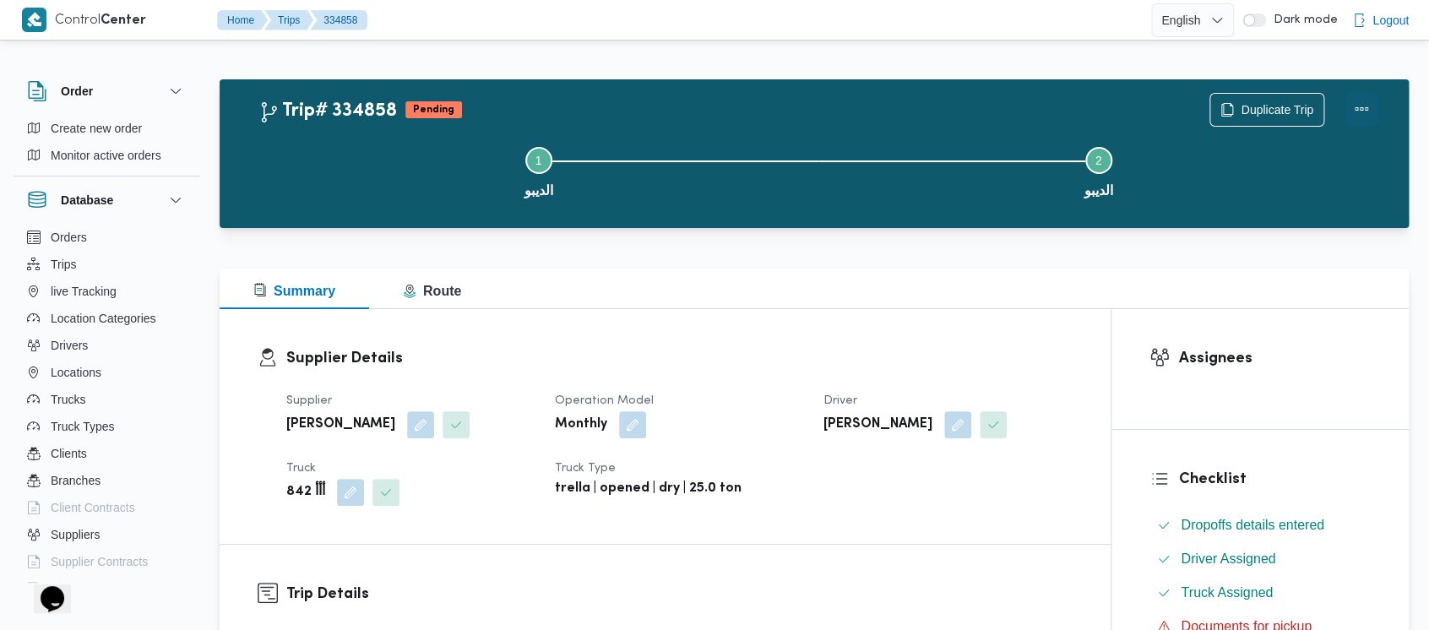
click at [1357, 111] on button "Actions" at bounding box center [1362, 109] width 34 height 34
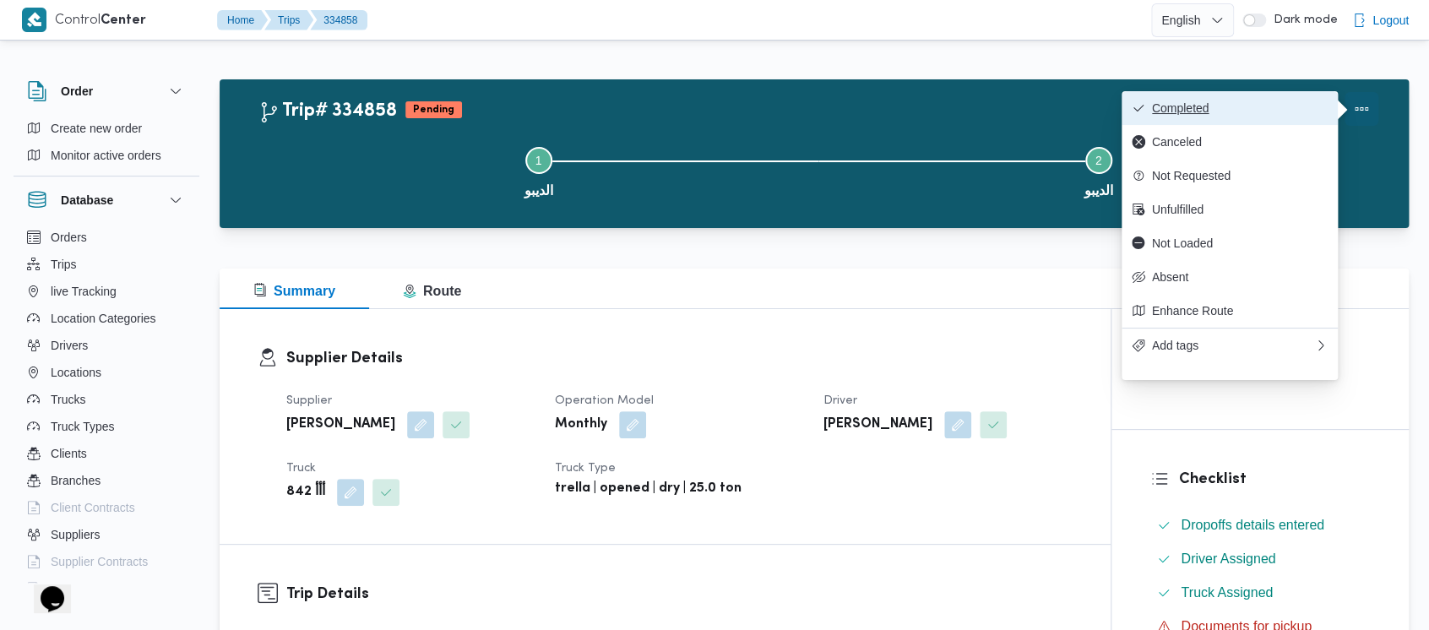
click at [1148, 111] on span "Completed" at bounding box center [1230, 108] width 196 height 14
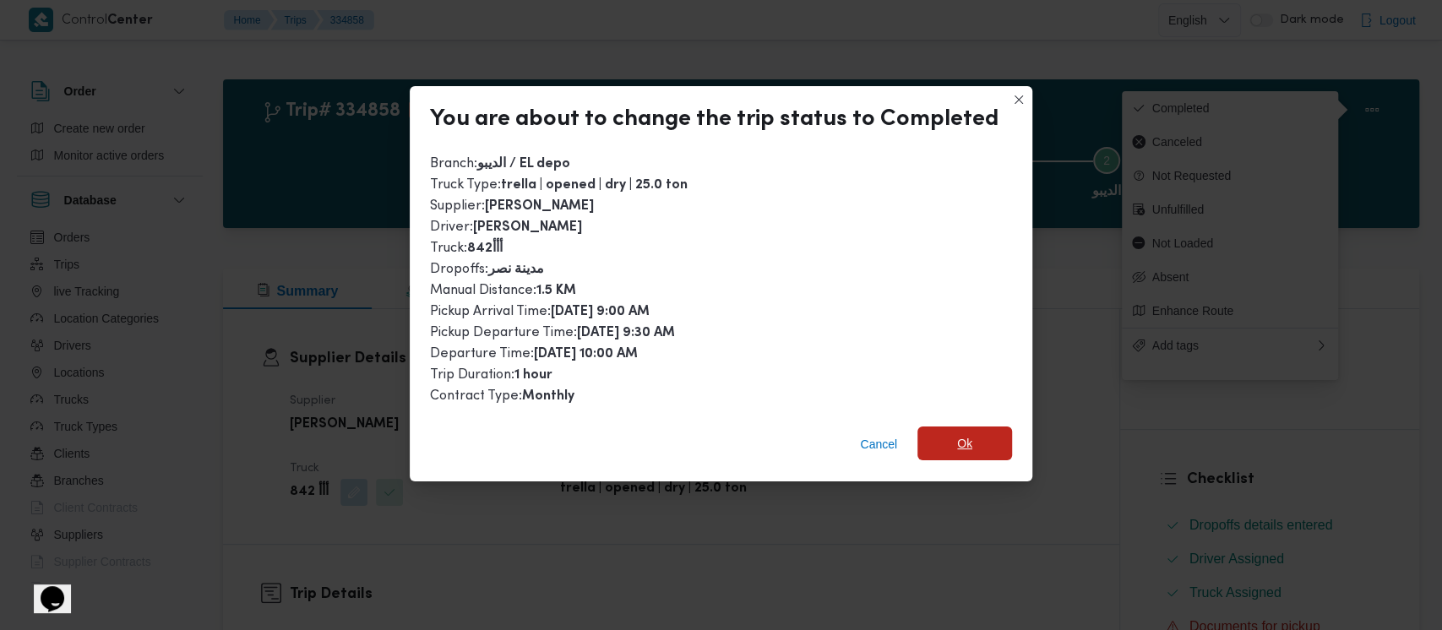
drag, startPoint x: 937, startPoint y: 443, endPoint x: 1440, endPoint y: 330, distance: 515.8
click at [939, 443] on span "Ok" at bounding box center [964, 444] width 95 height 34
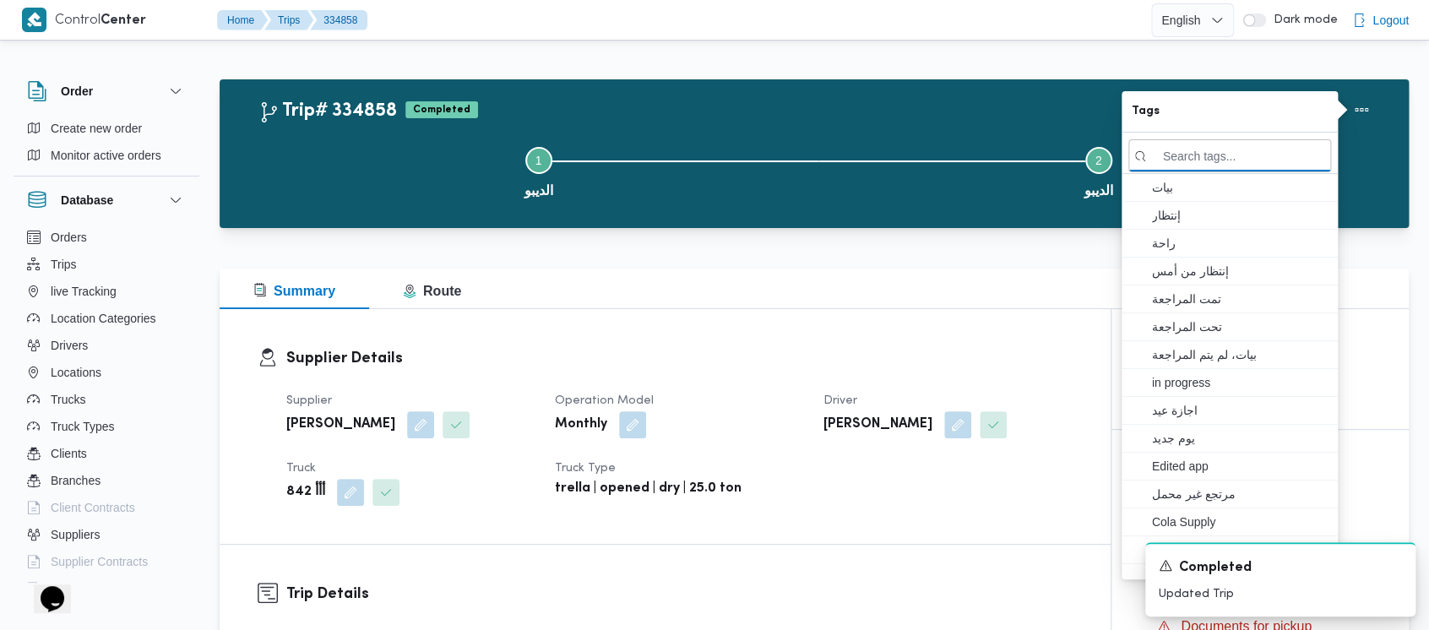
click at [410, 160] on button "Step 1 is incomplete 1 الديبو" at bounding box center [538, 171] width 560 height 88
